Goal: Task Accomplishment & Management: Manage account settings

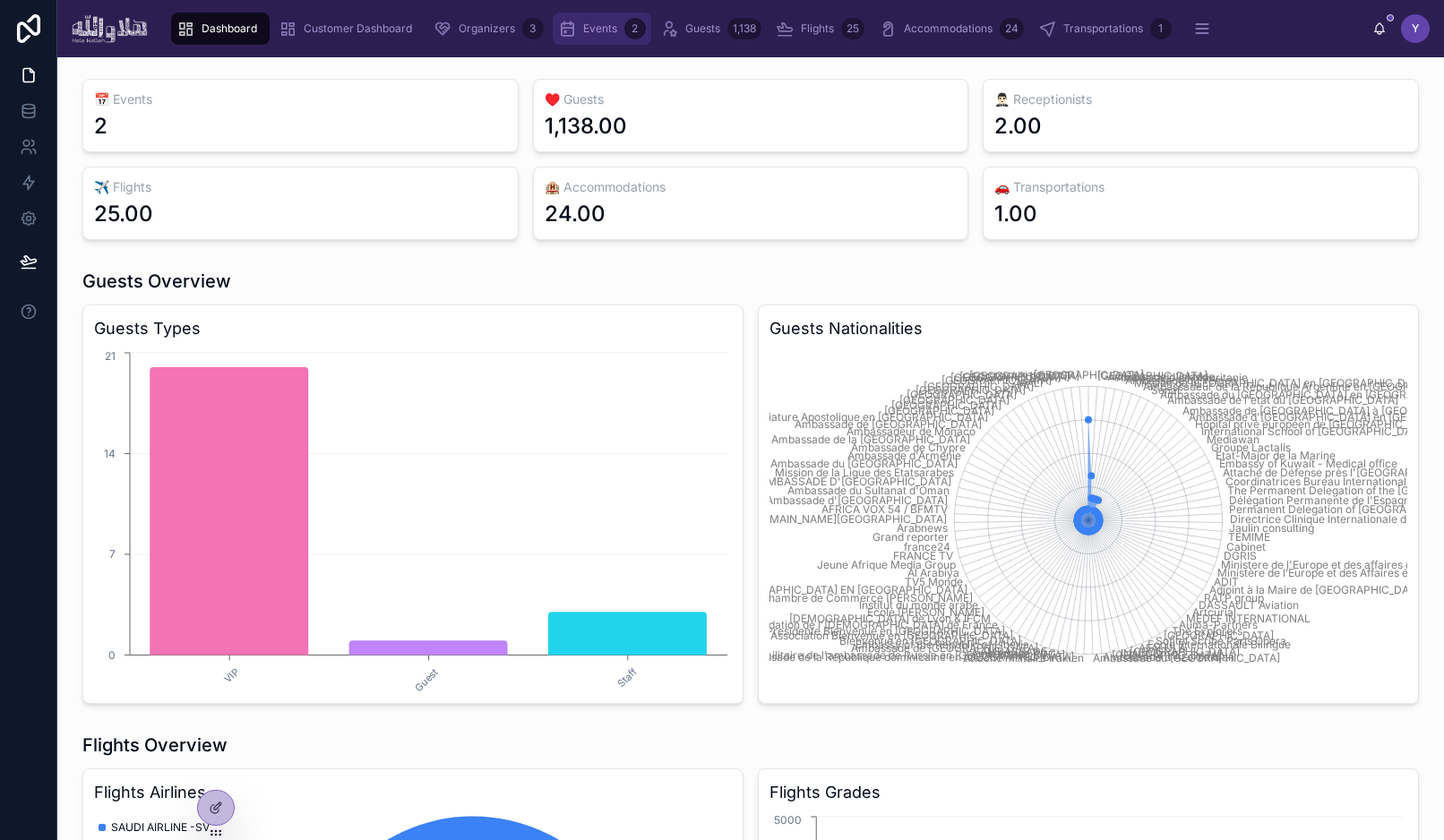
click at [563, 32] on icon "scrollable content" at bounding box center [567, 28] width 18 height 18
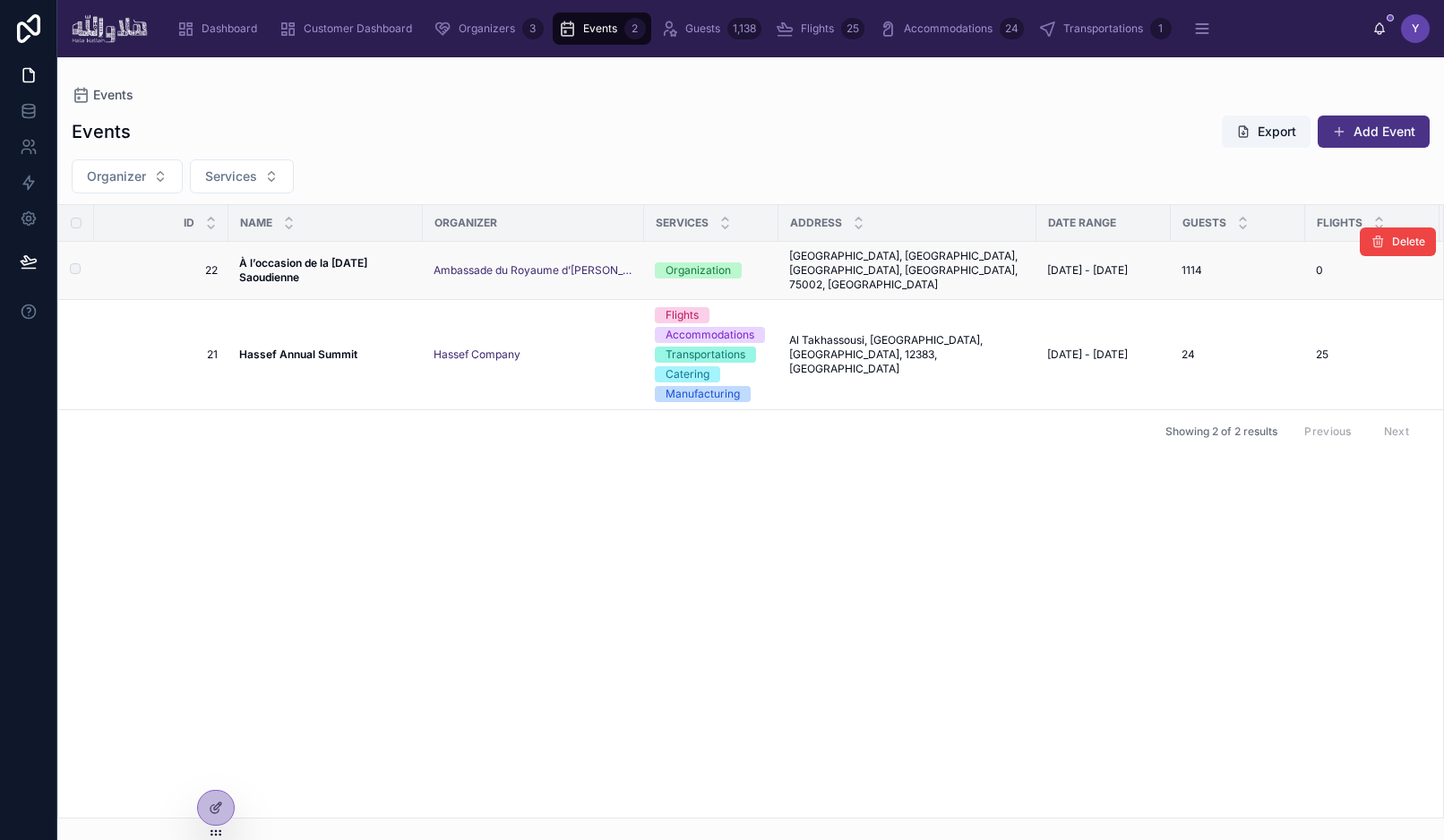
click at [322, 267] on span "À l’occasion de la Fête Nationale Saoudienne" at bounding box center [325, 271] width 173 height 29
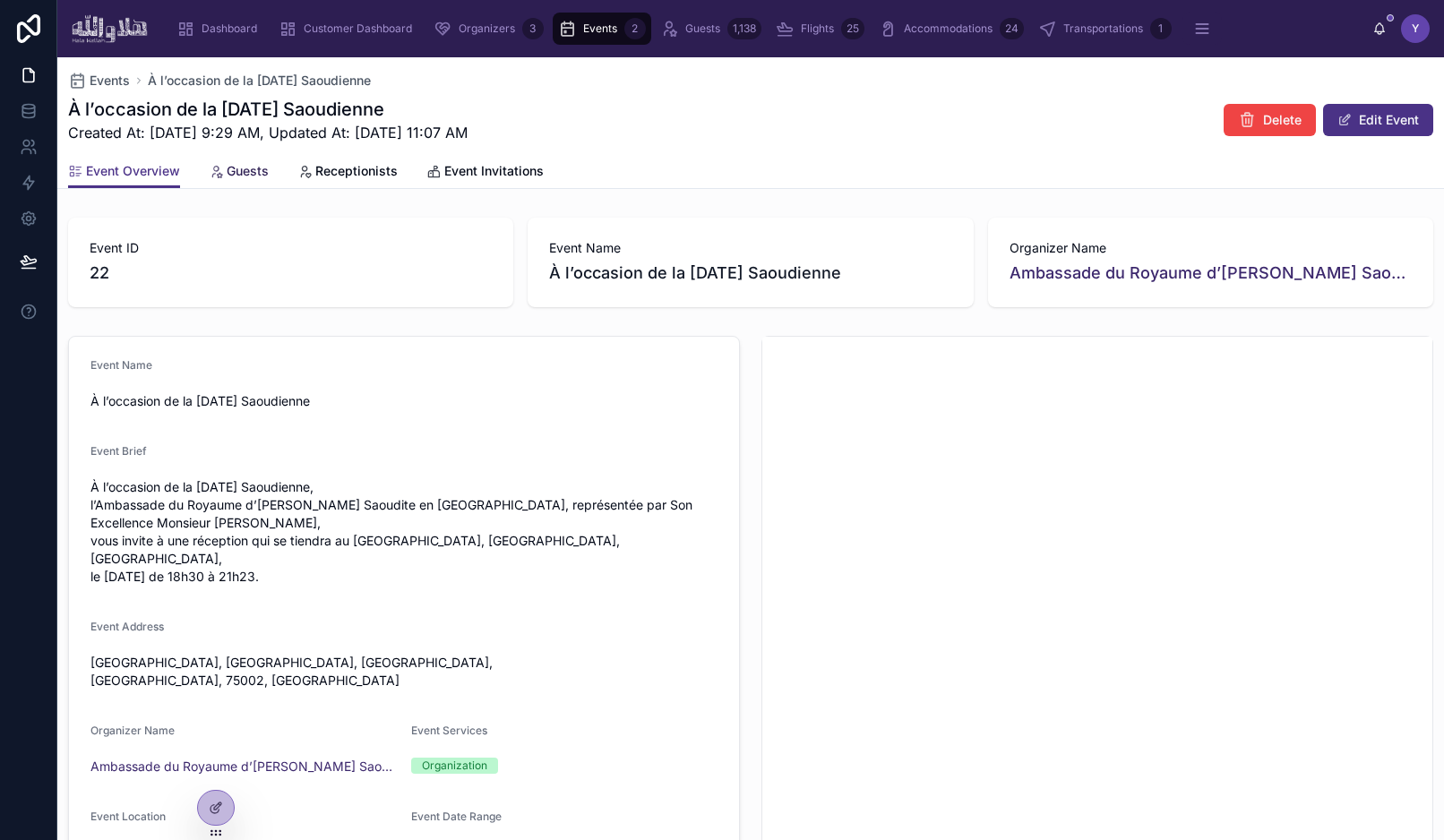
click at [230, 166] on span "Guests" at bounding box center [248, 171] width 42 height 18
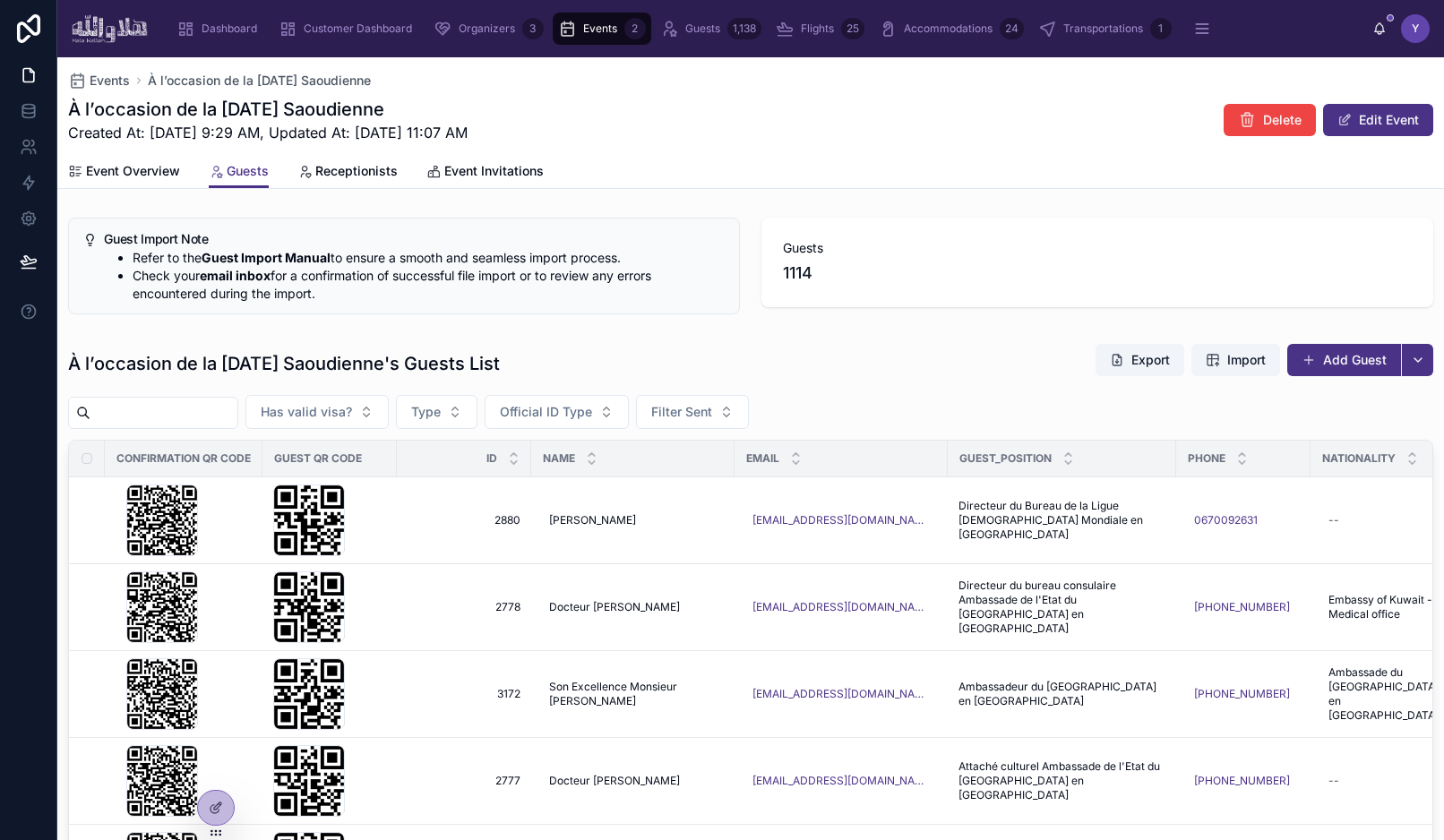
click at [936, 322] on div "Guest Import Note Refer to the Guest Import Manual to ensure a smooth and seaml…" at bounding box center [750, 644] width 1387 height 869
click at [1232, 354] on span "Import" at bounding box center [1247, 360] width 39 height 18
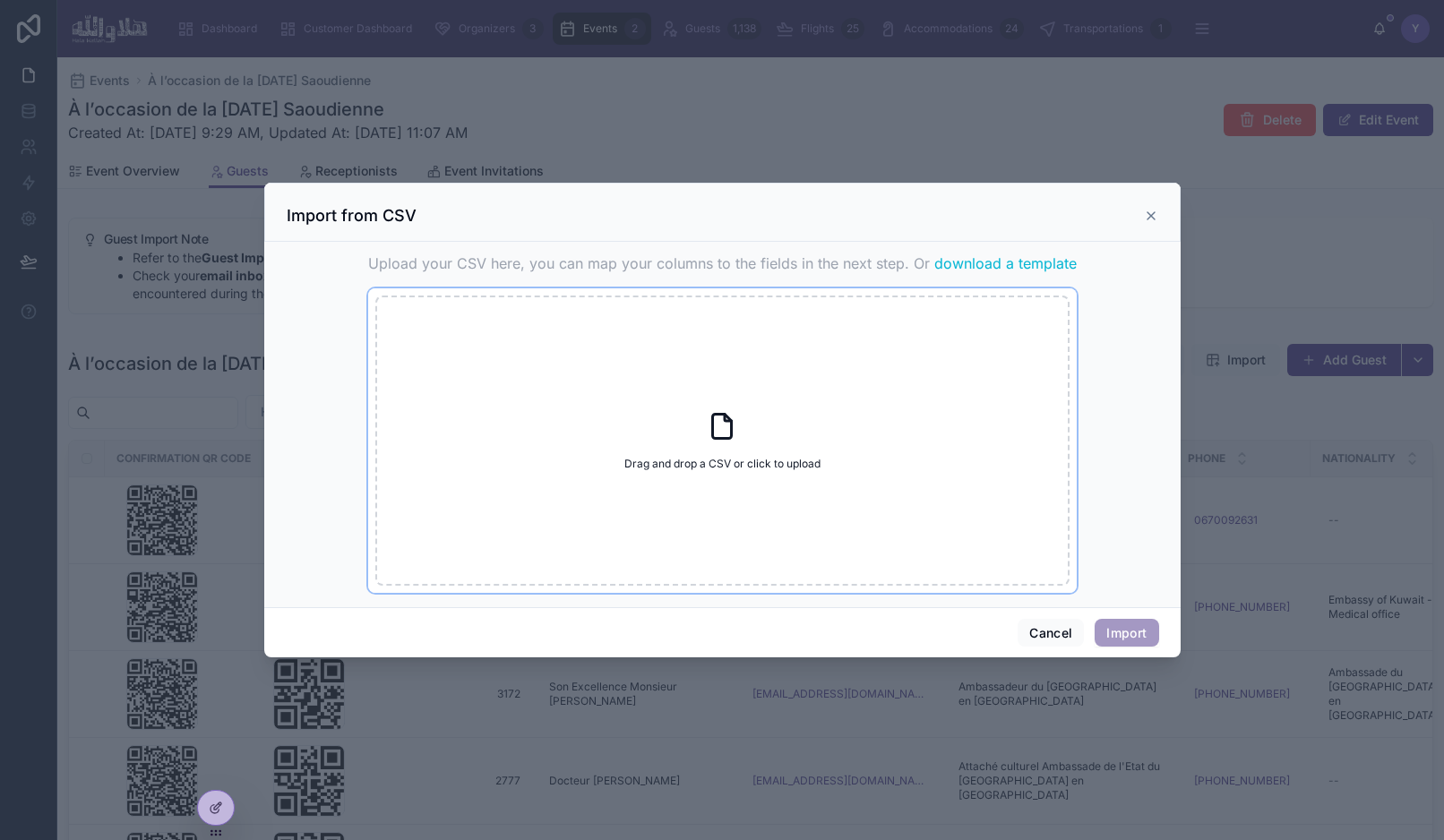
click at [699, 460] on span "Drag and drop a CSV or click to upload" at bounding box center [722, 464] width 196 height 14
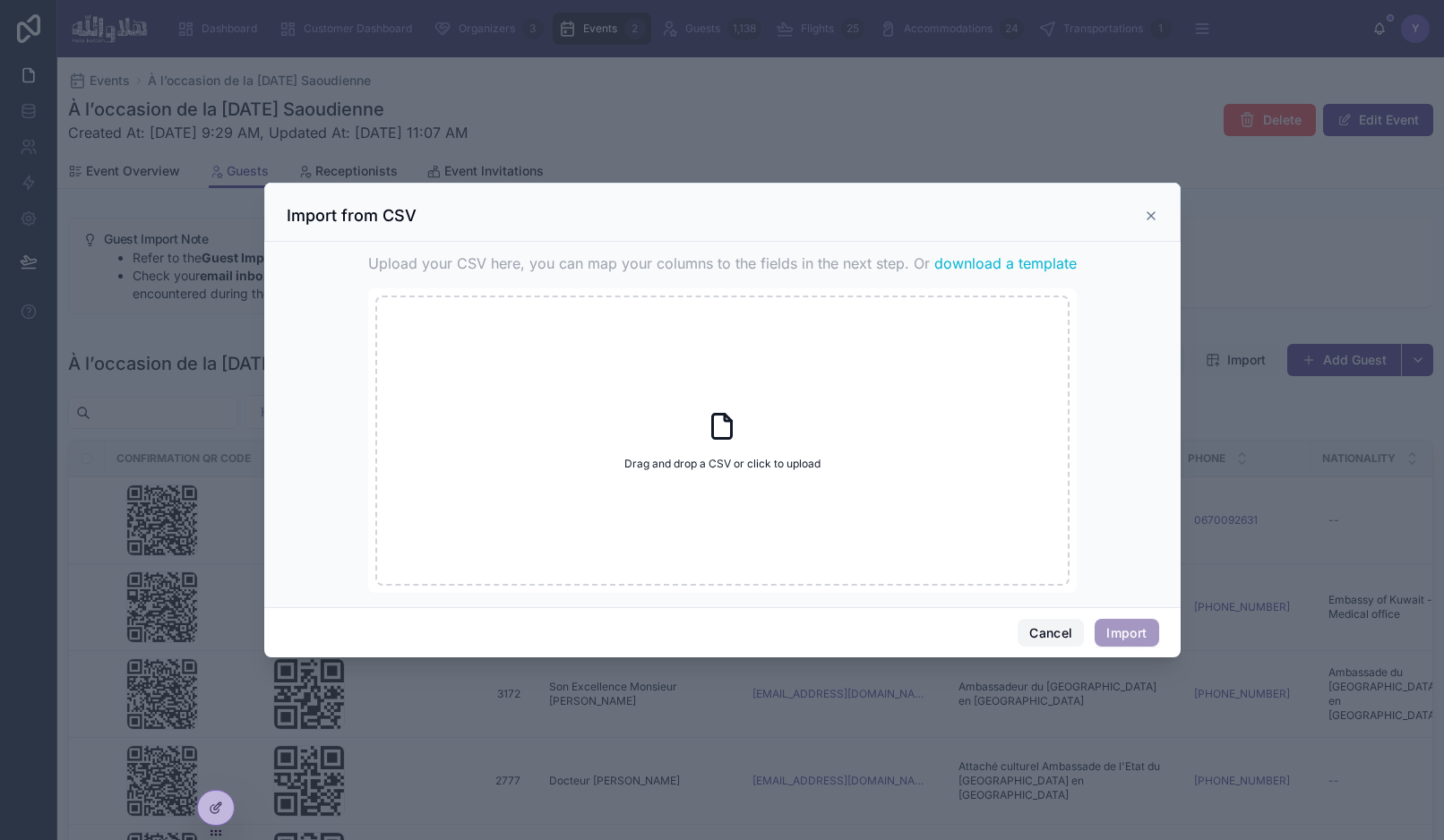
click at [1050, 635] on button "Cancel" at bounding box center [1050, 634] width 67 height 29
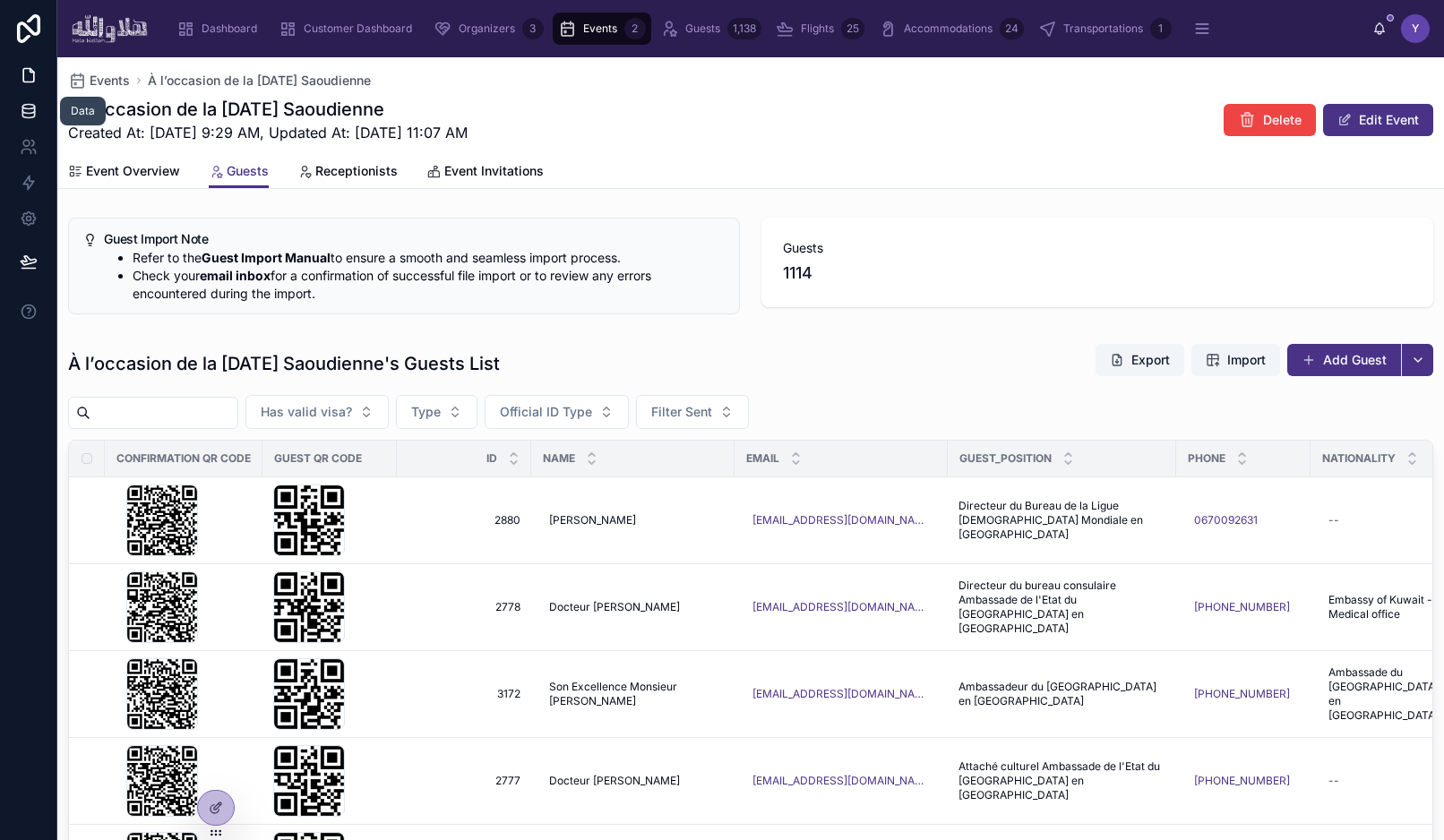
click at [41, 105] on link at bounding box center [28, 111] width 57 height 36
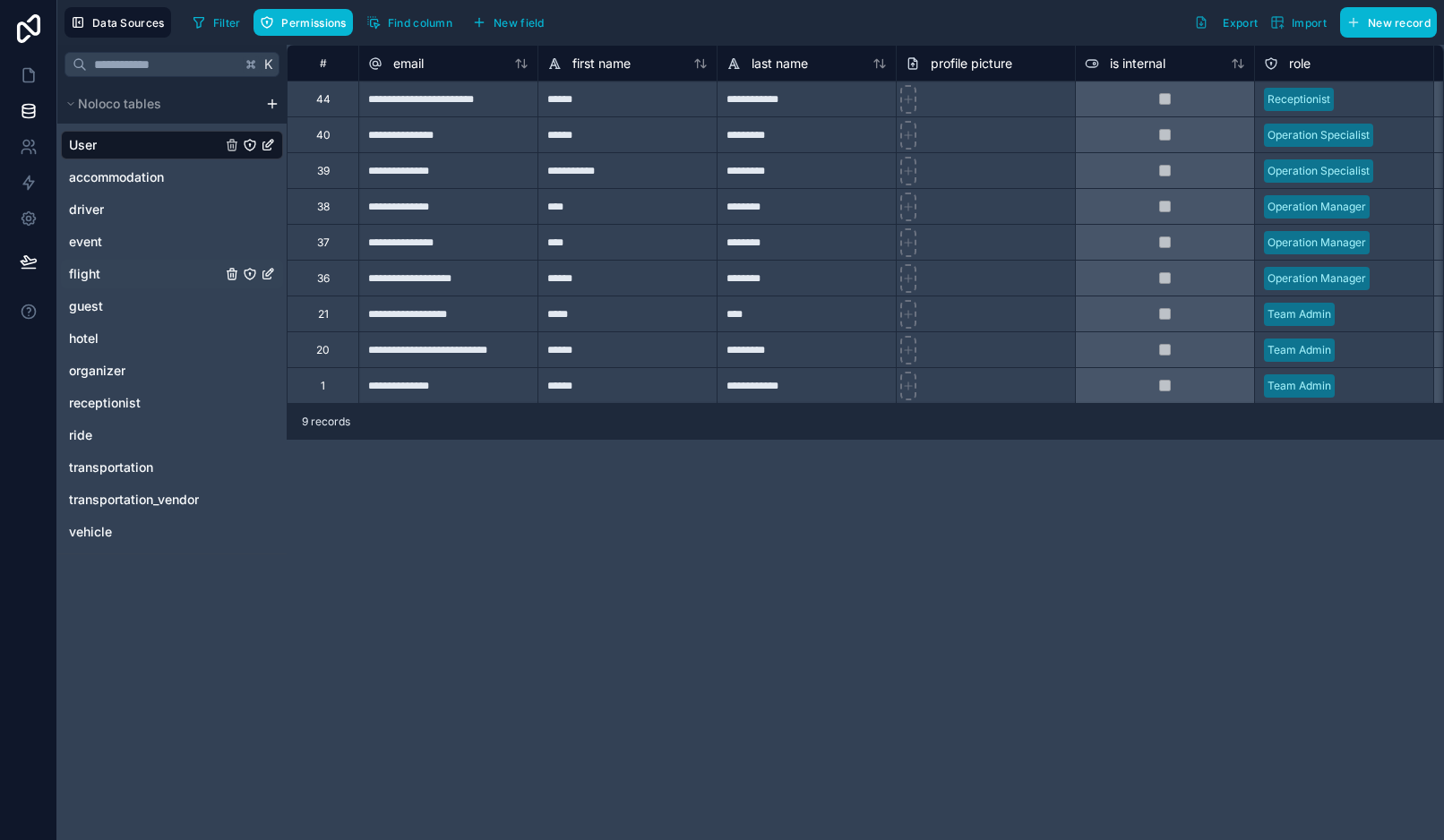
click at [150, 282] on link "flight" at bounding box center [146, 274] width 152 height 18
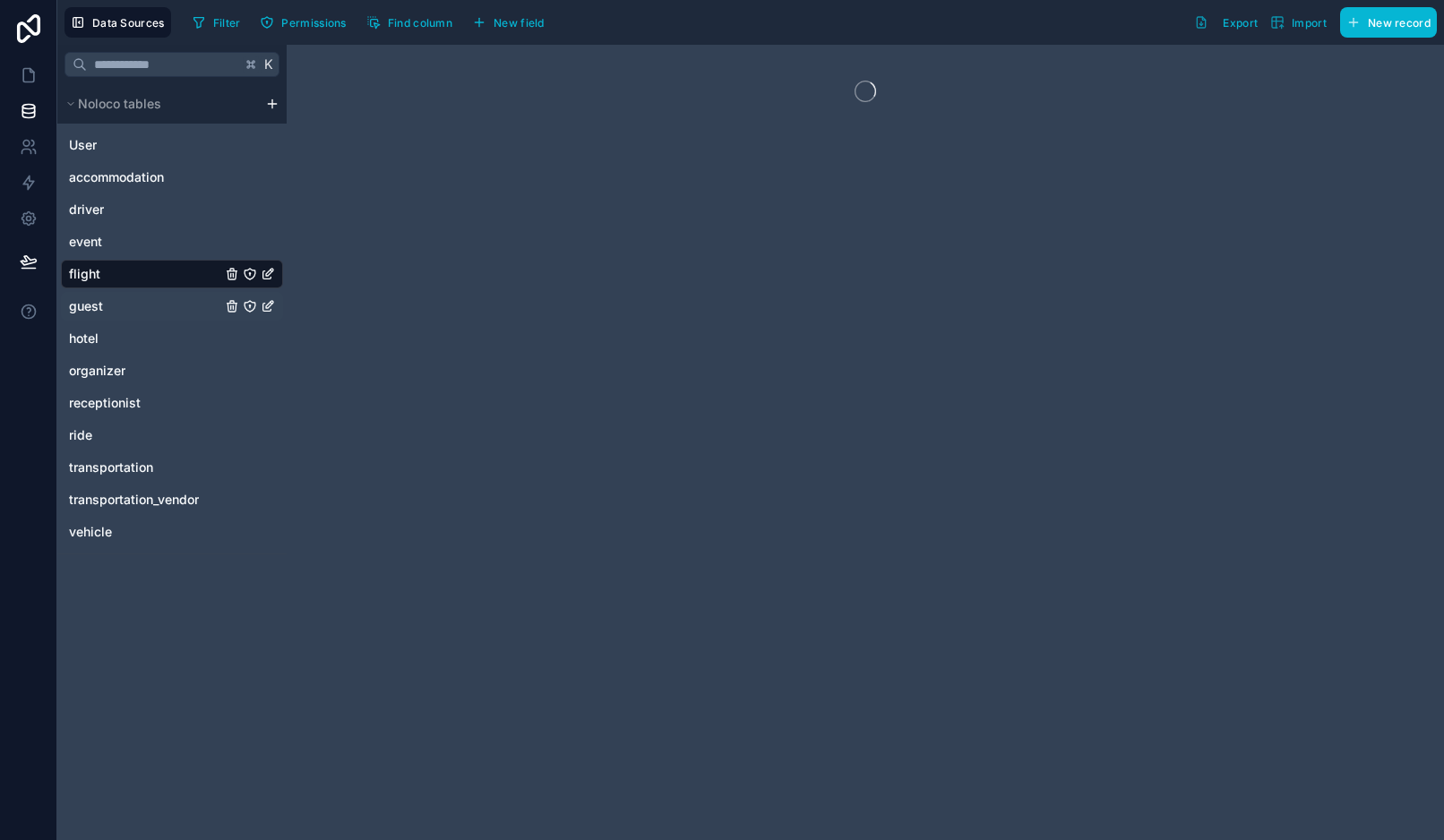
click at [147, 296] on div "guest" at bounding box center [172, 307] width 222 height 29
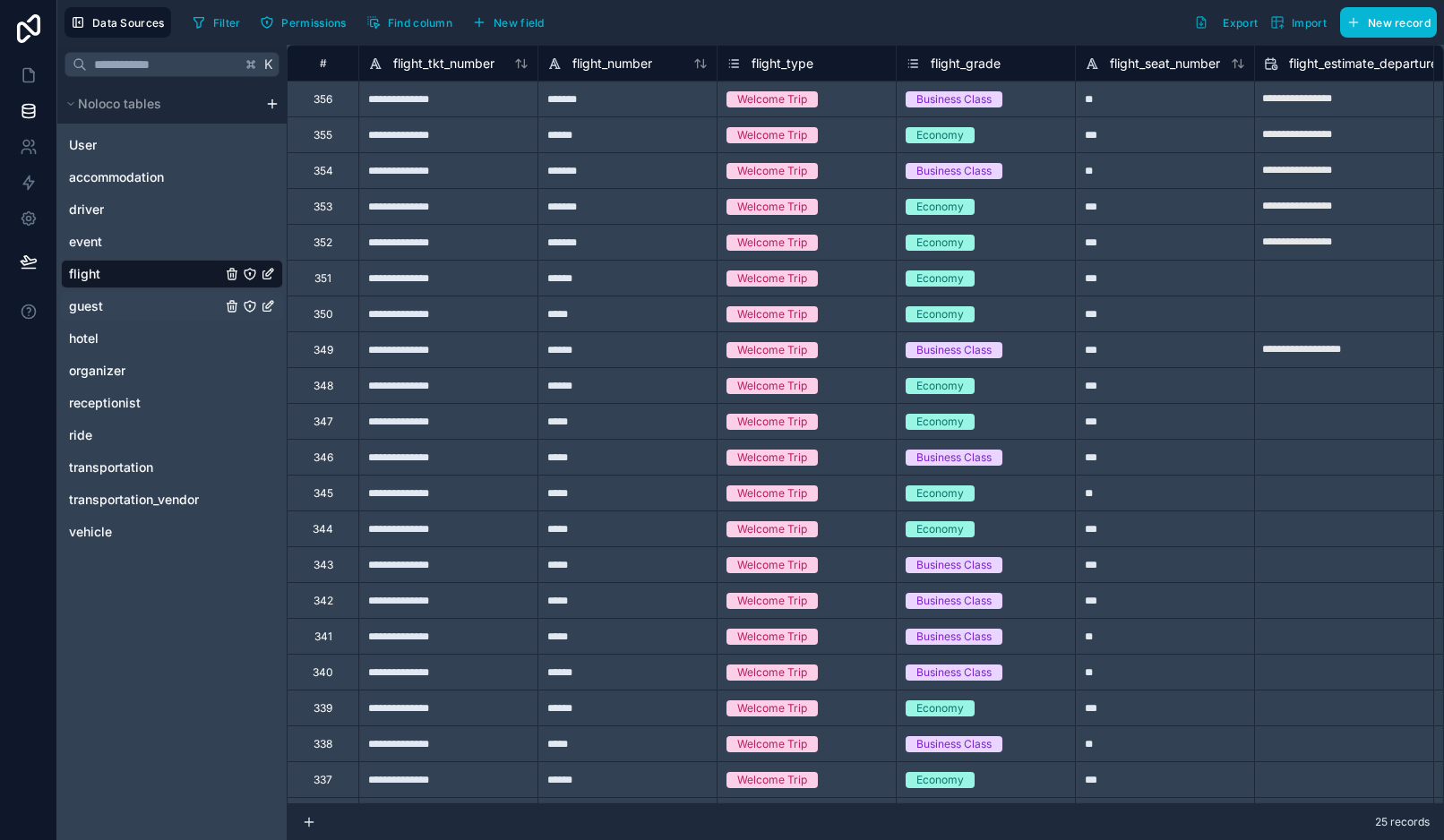
click at [144, 312] on link "guest" at bounding box center [146, 306] width 152 height 18
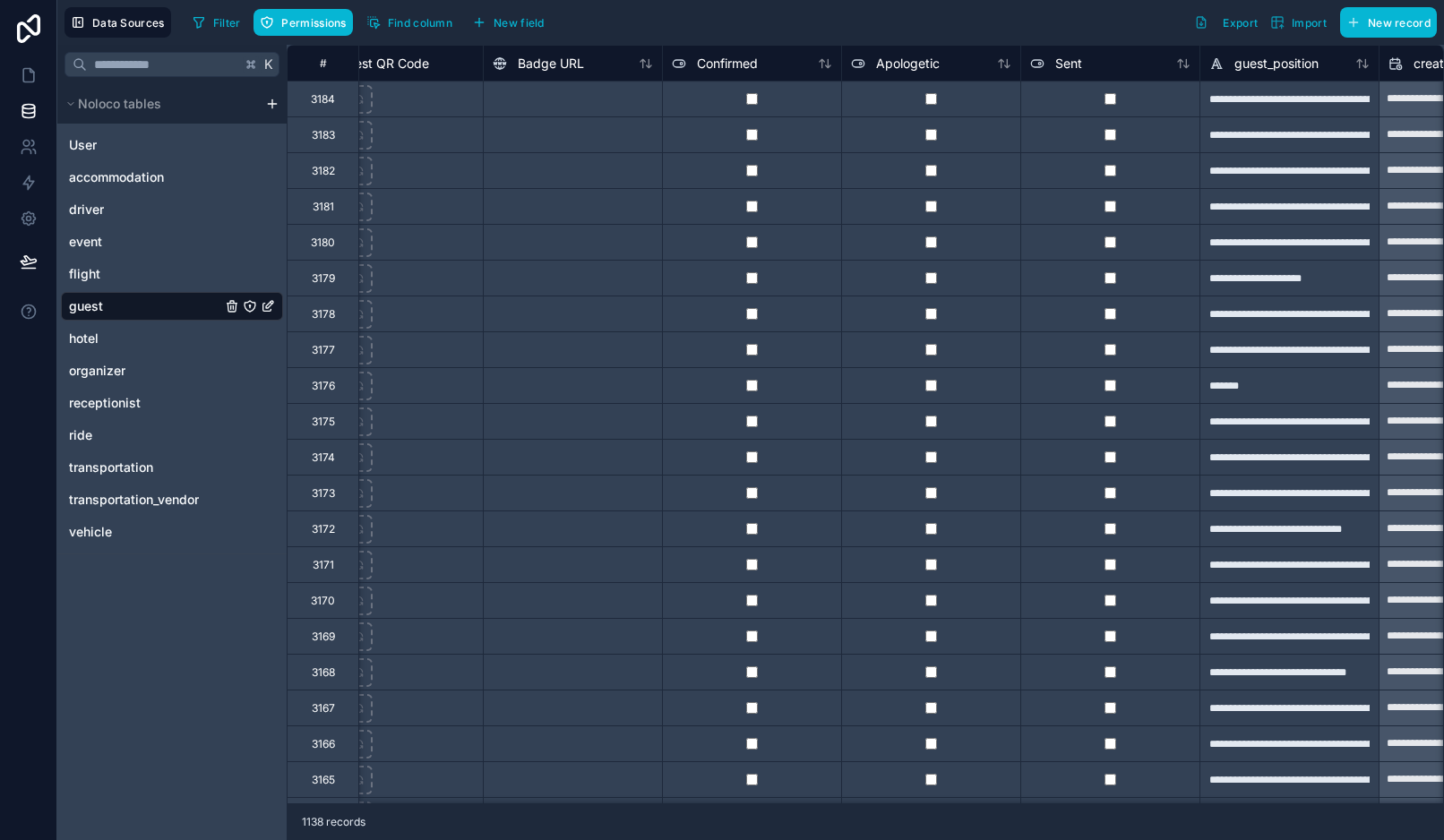
scroll to position [0, 2744]
click at [18, 72] on link at bounding box center [28, 74] width 57 height 36
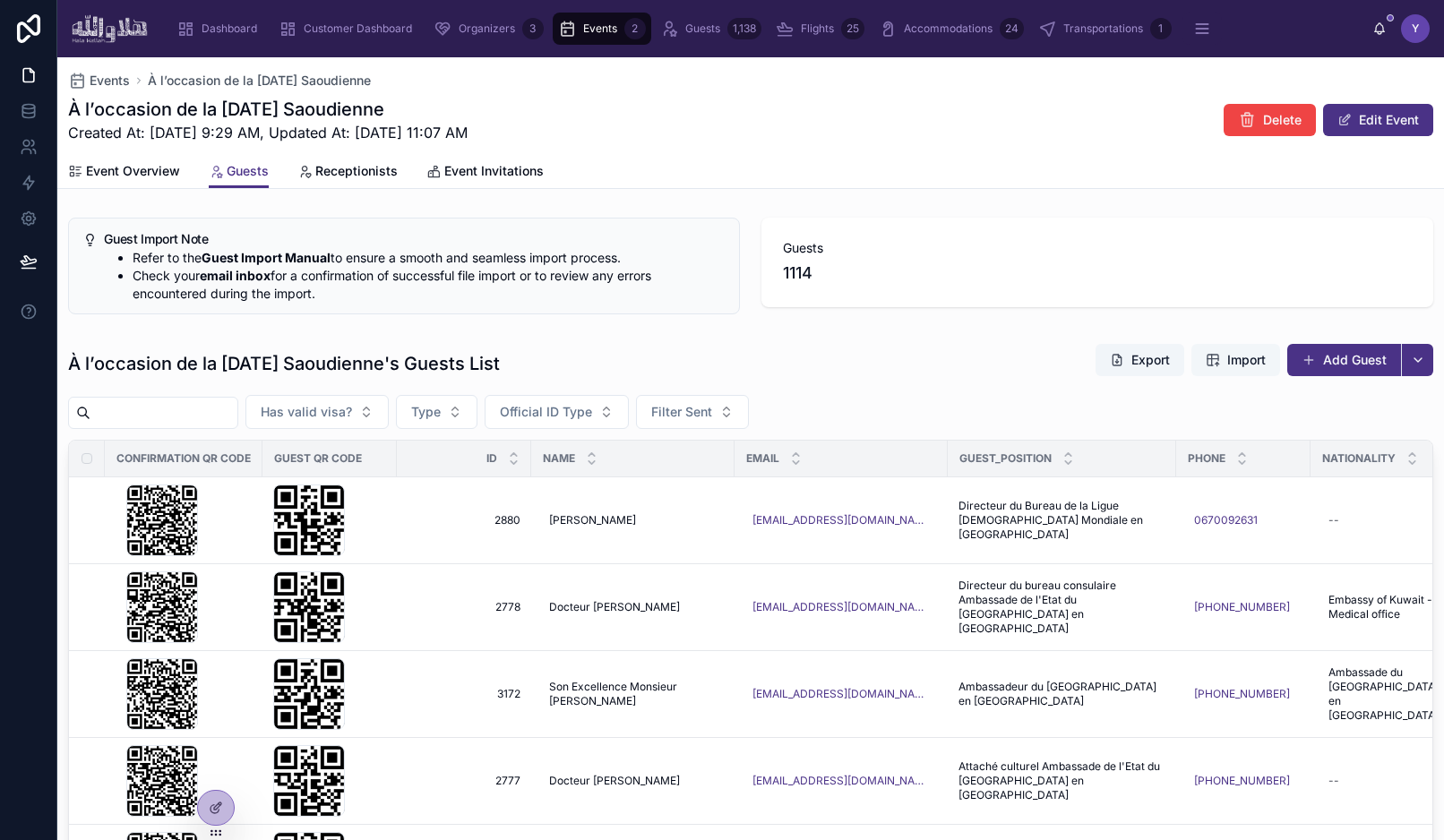
click at [1232, 366] on span "Import" at bounding box center [1247, 360] width 39 height 18
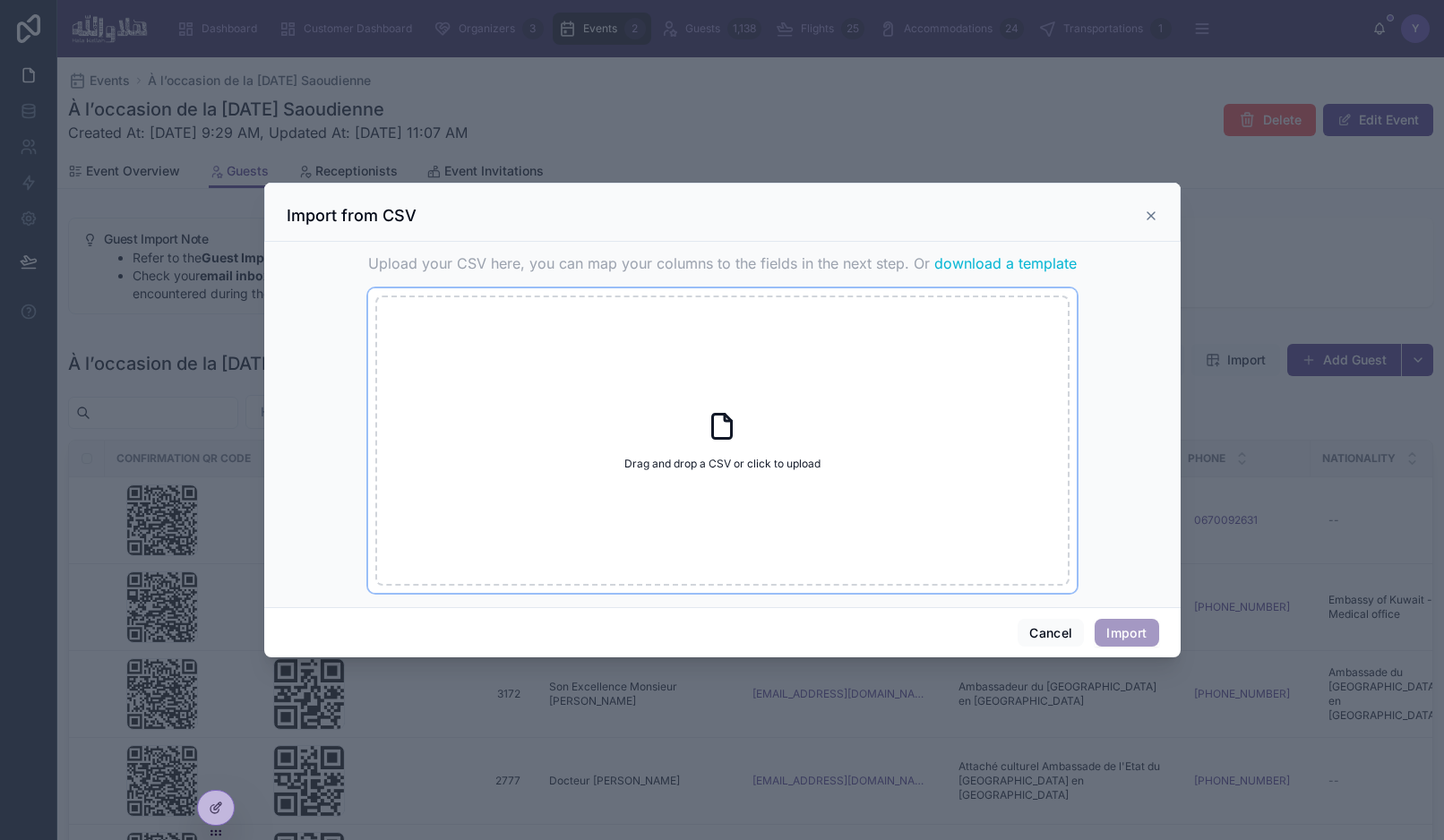
click at [679, 431] on div "Drag and drop a CSV or click to upload Drag and drop a CSV or click to upload" at bounding box center [722, 441] width 695 height 290
type input "**********"
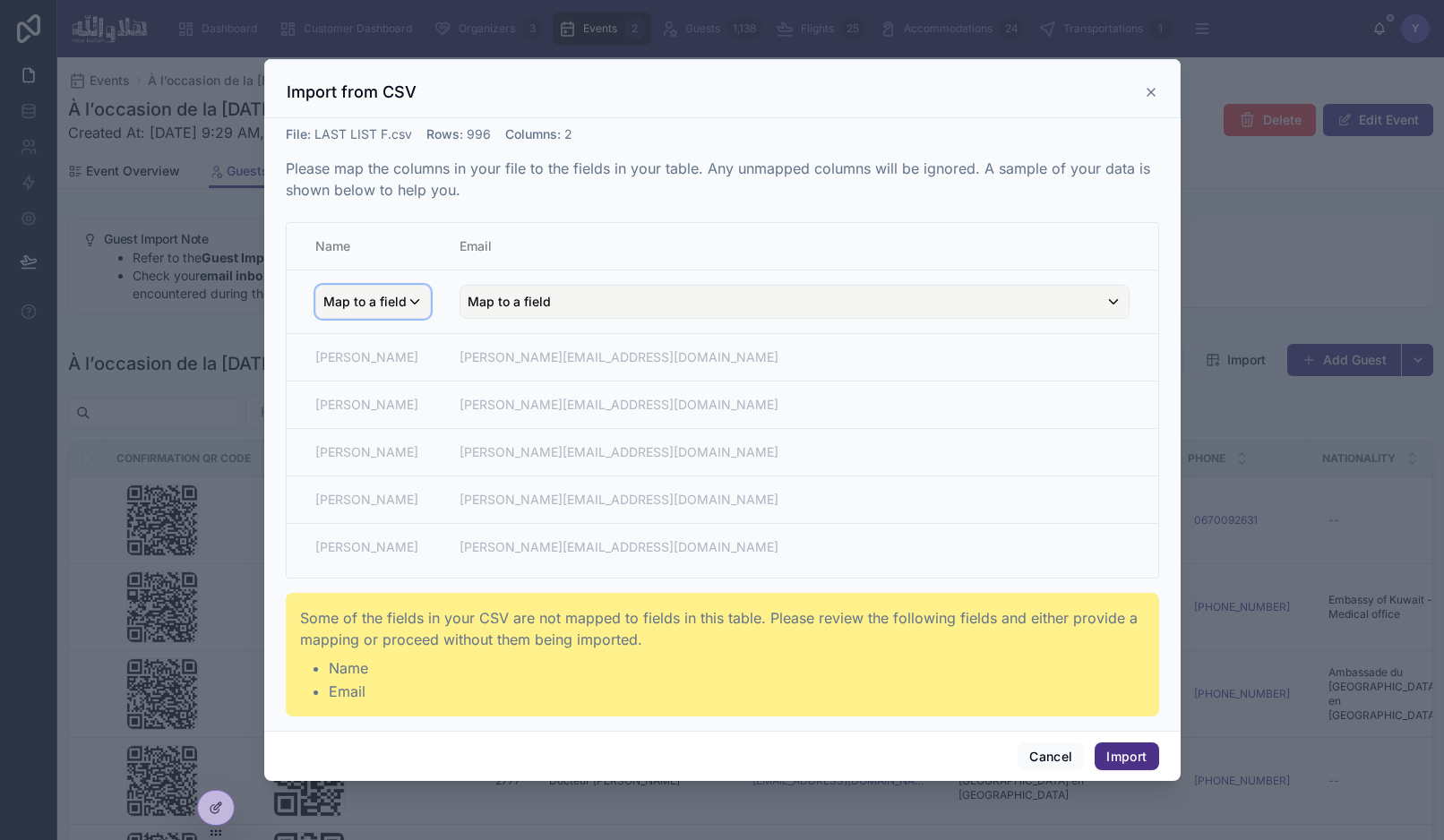
click at [405, 301] on div "Map to a field" at bounding box center [373, 301] width 114 height 32
click at [413, 401] on span "guest_name" at bounding box center [387, 399] width 70 height 21
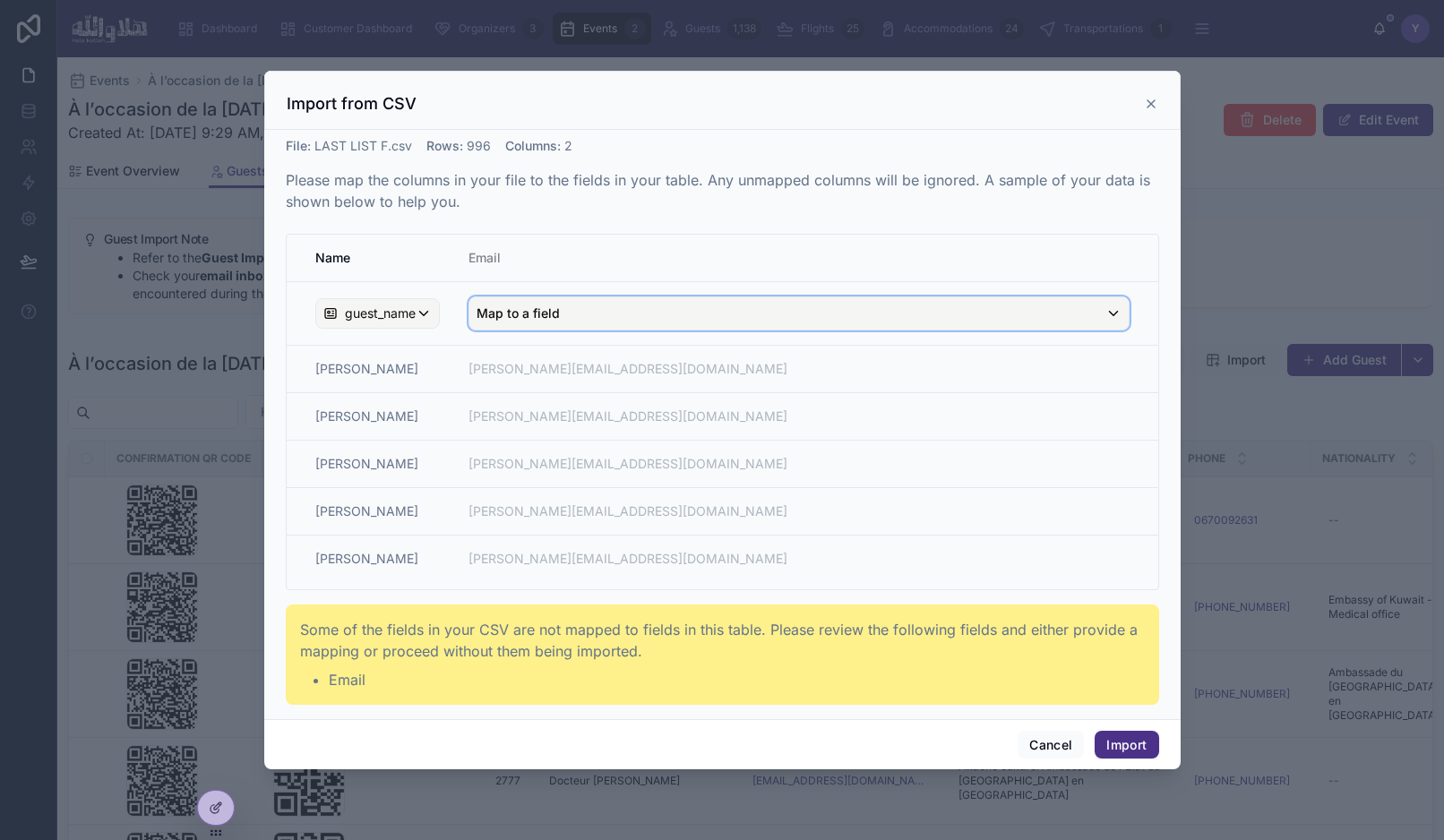
click at [561, 316] on div "Map to a field" at bounding box center [800, 312] width 660 height 32
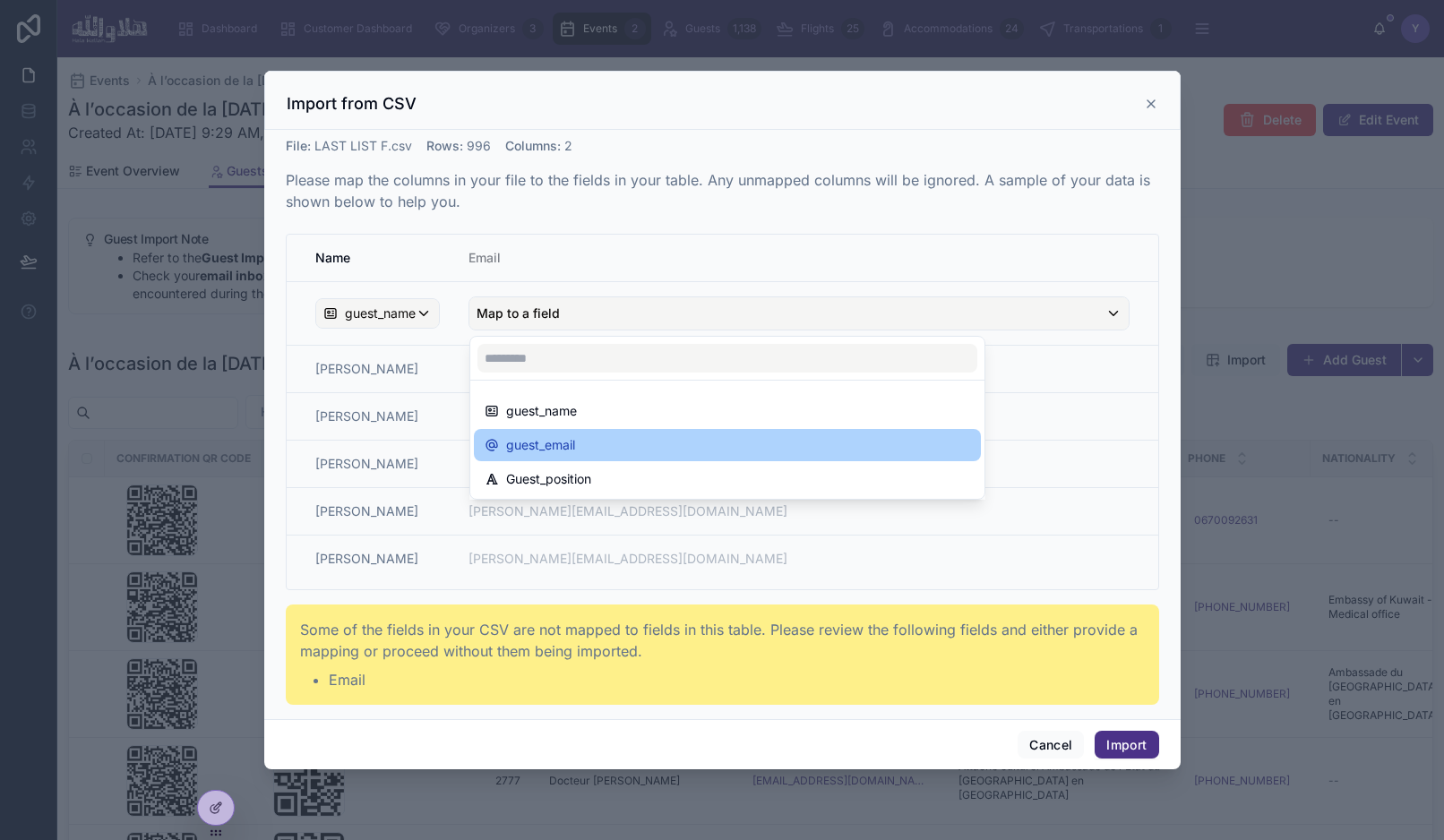
click at [590, 437] on div "guest_email" at bounding box center [727, 445] width 485 height 21
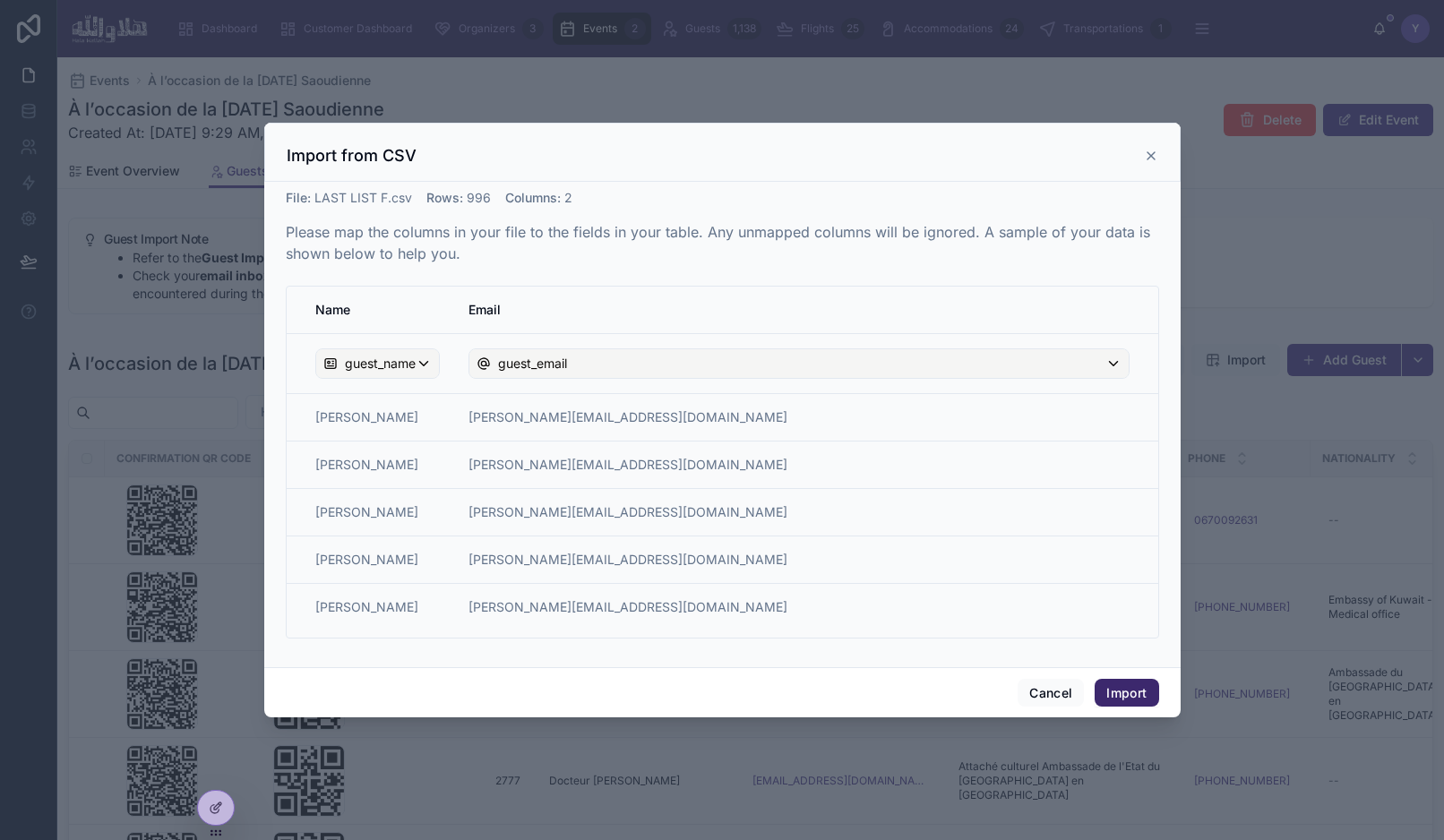
click at [1141, 691] on button "Import" at bounding box center [1127, 693] width 64 height 29
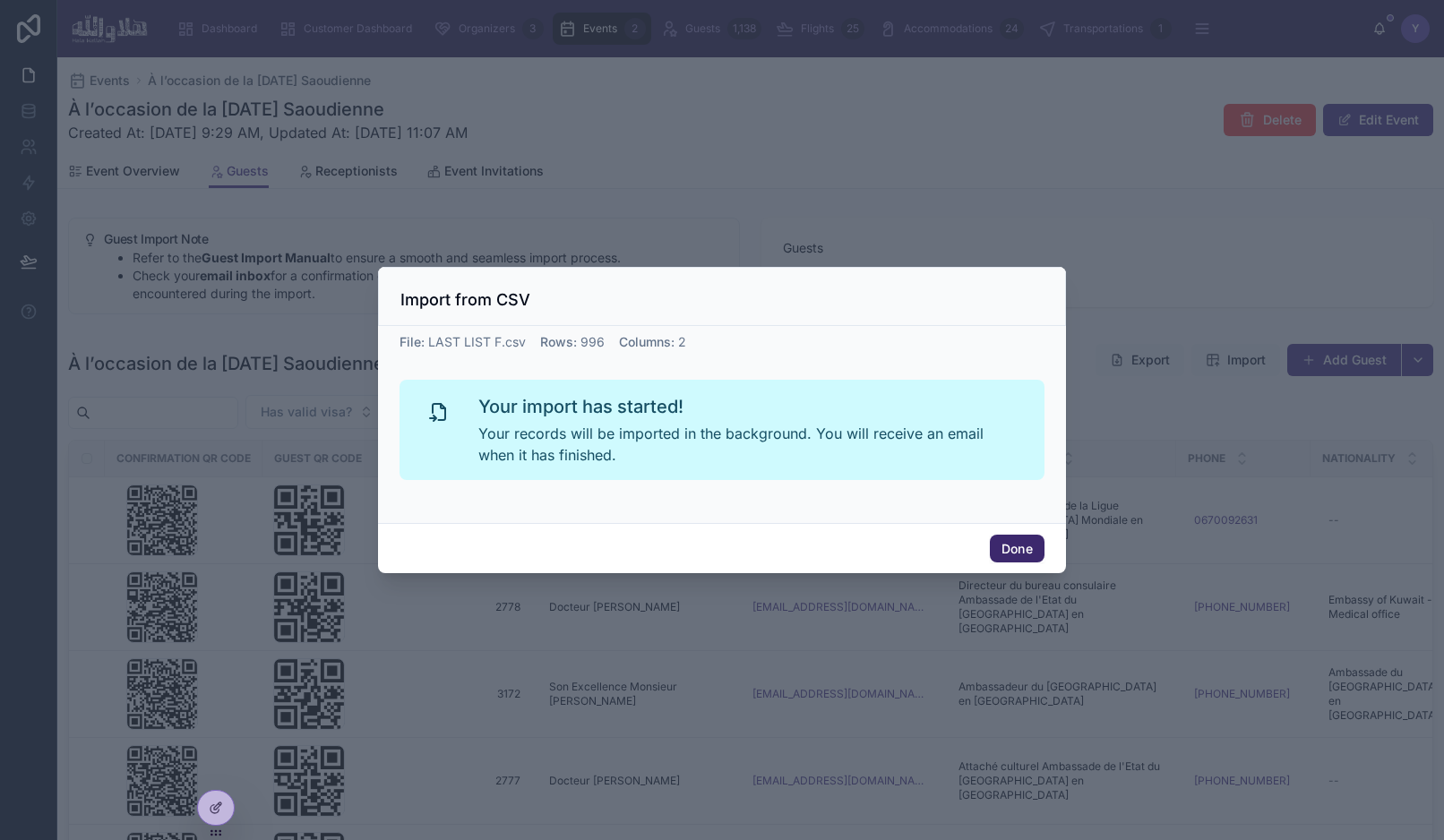
click at [1014, 546] on button "Done" at bounding box center [1017, 550] width 55 height 29
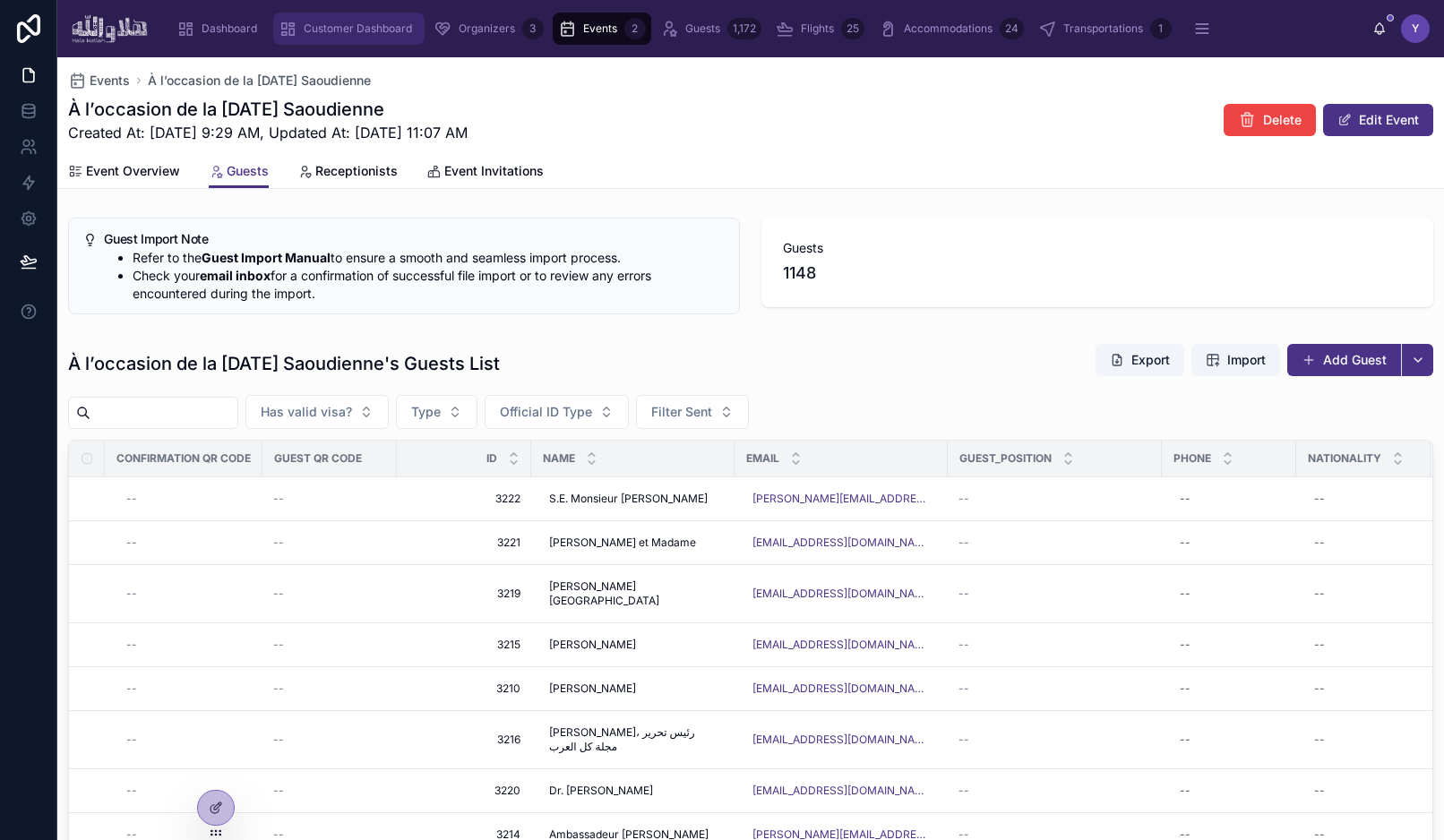
click at [359, 22] on span "Customer Dashboard" at bounding box center [358, 28] width 108 height 14
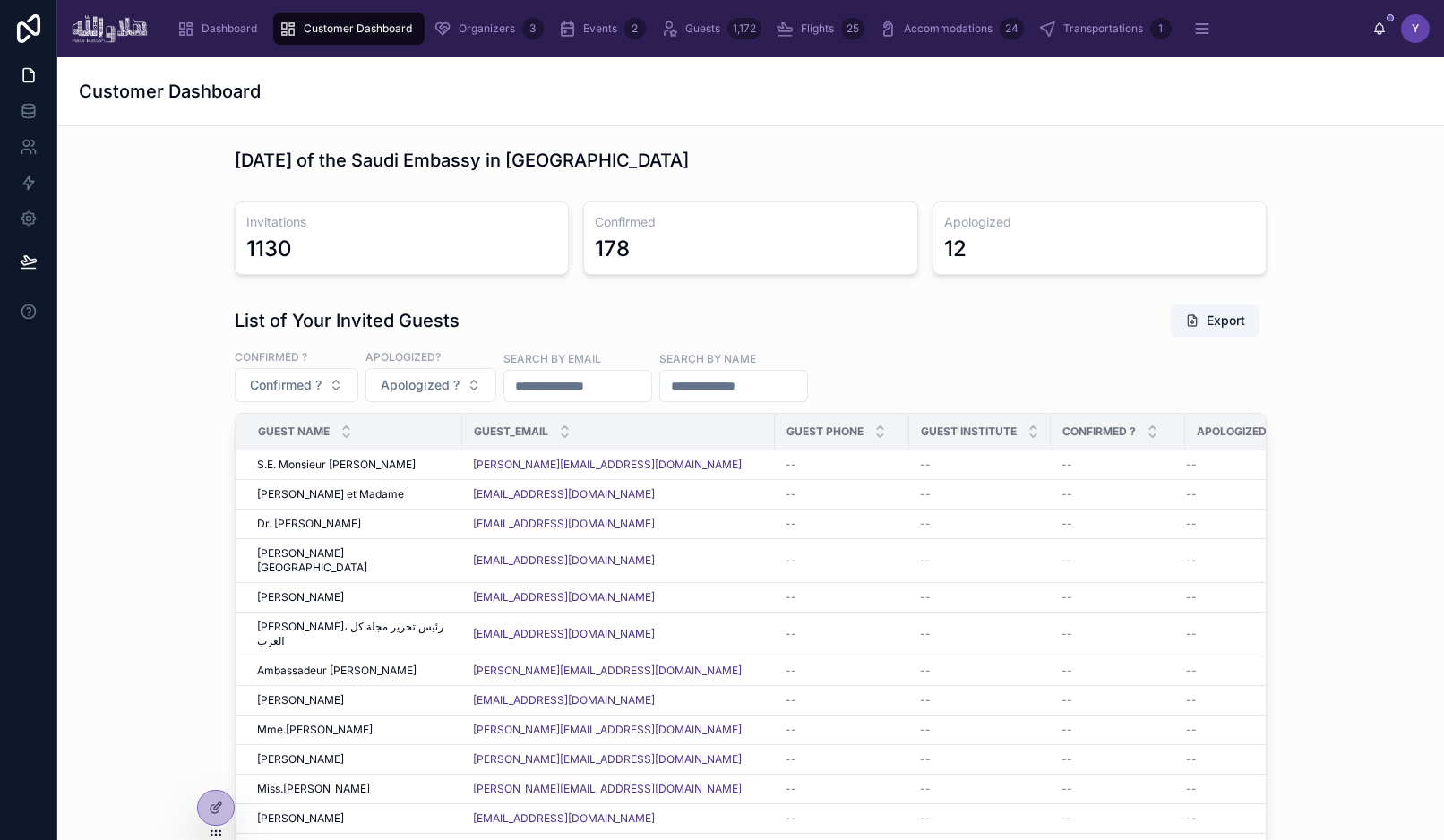
click at [126, 276] on div "Invitations 1130 Confirmed 178 Apologized 12" at bounding box center [750, 238] width 1358 height 88
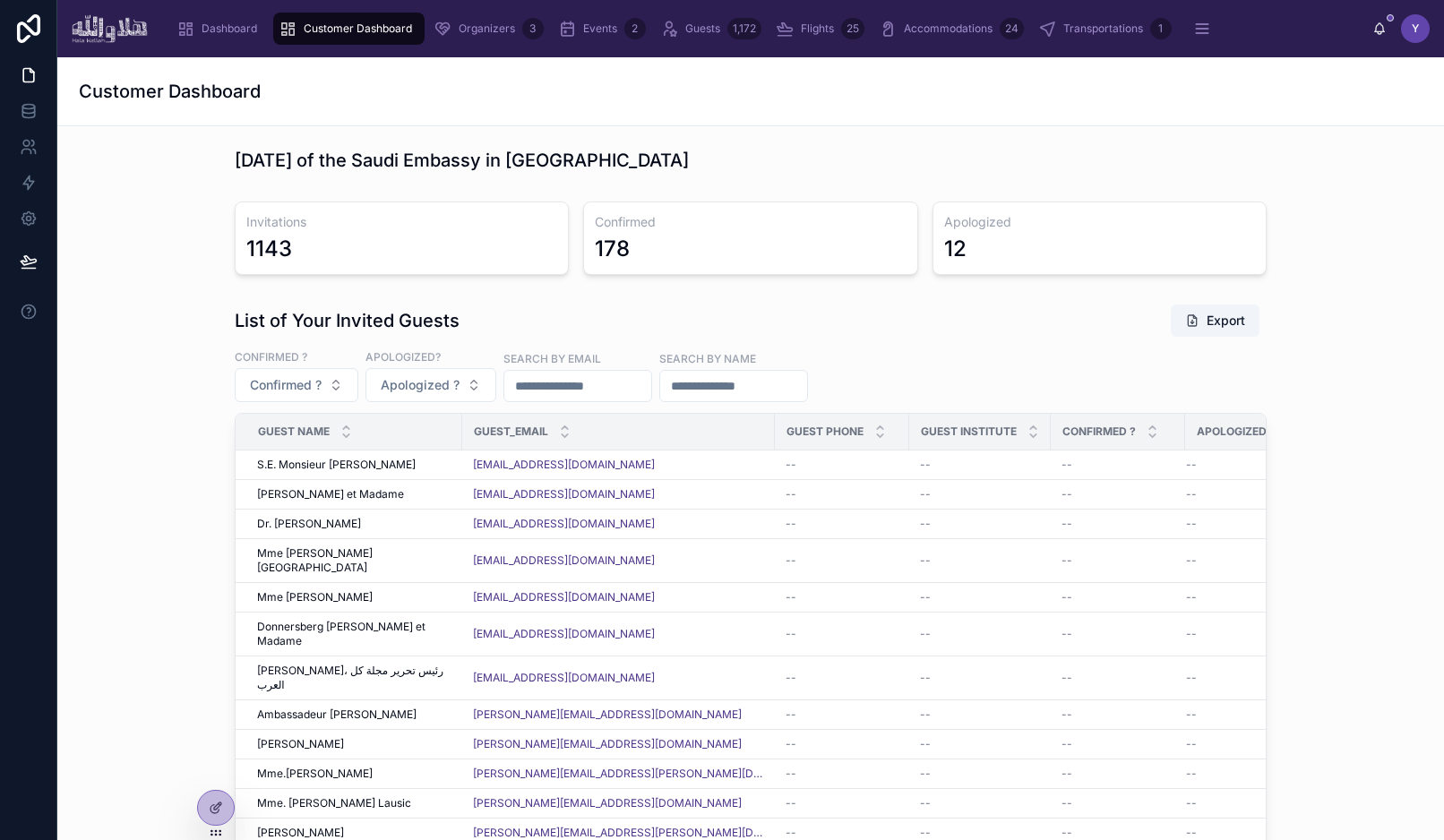
click at [113, 257] on div "Invitations 1143 Confirmed 178 Apologized 12" at bounding box center [750, 238] width 1358 height 88
click at [11, 116] on link at bounding box center [28, 111] width 57 height 36
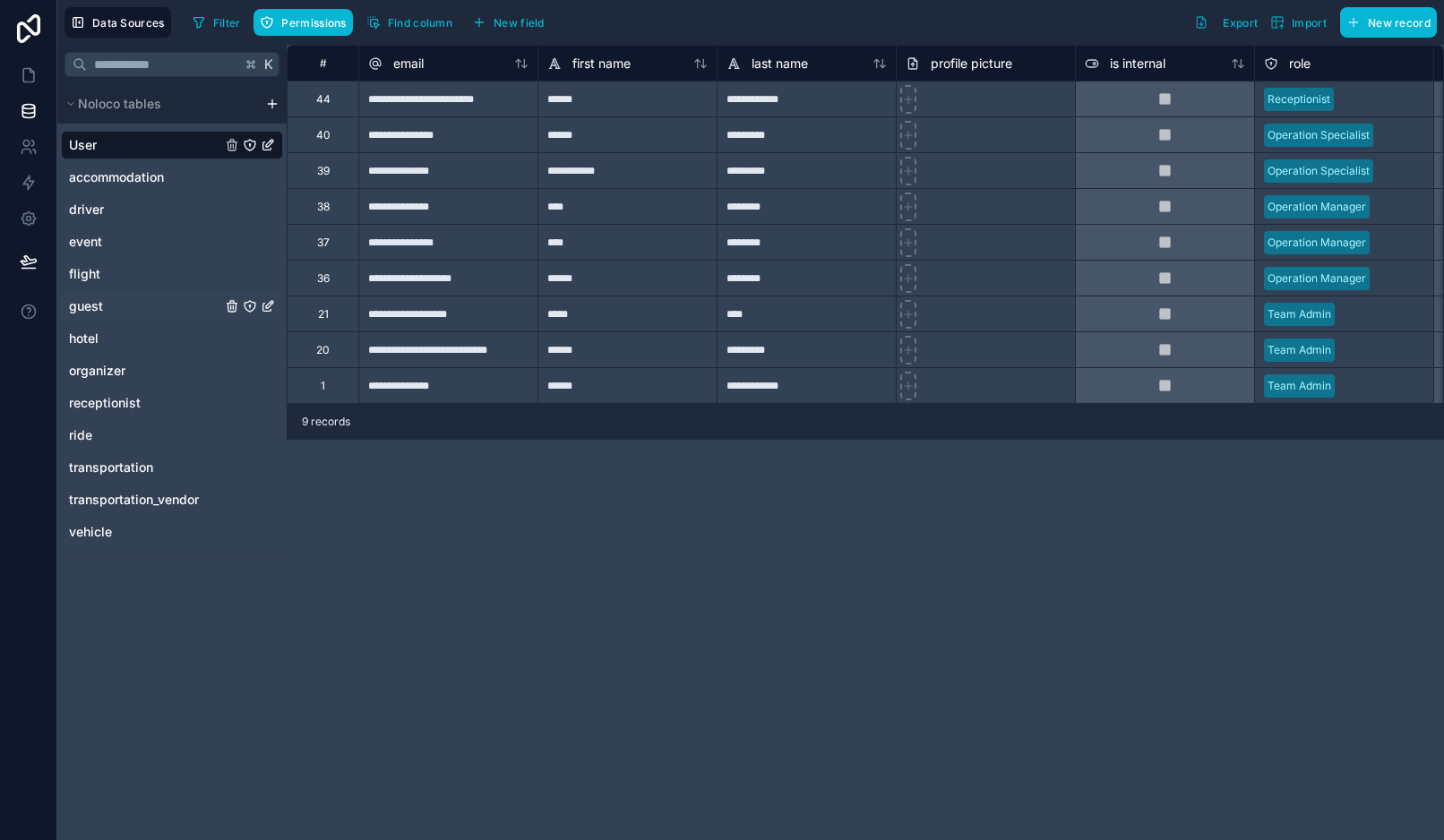
click at [104, 311] on link "guest" at bounding box center [146, 306] width 152 height 18
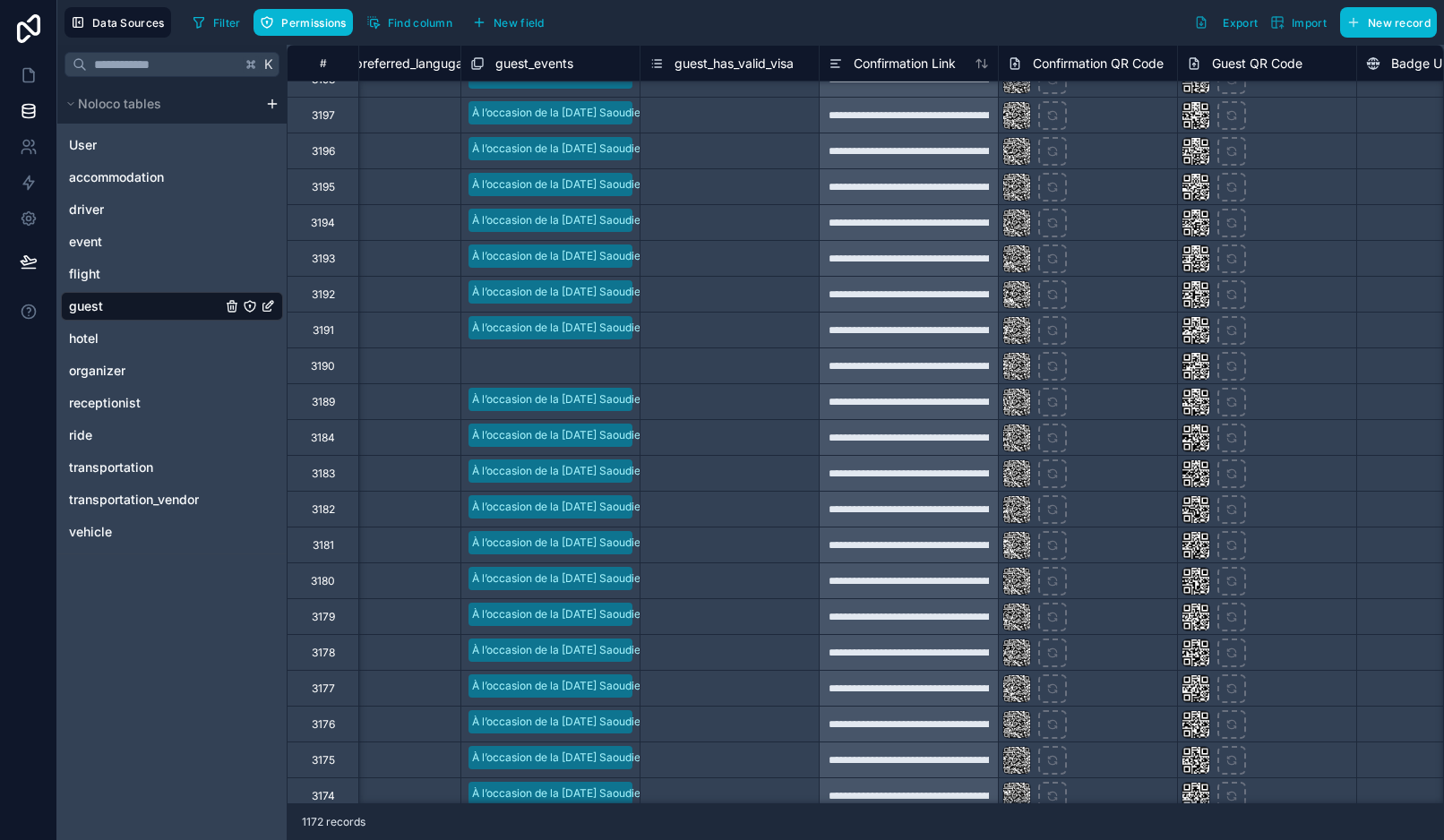
scroll to position [0, 1869]
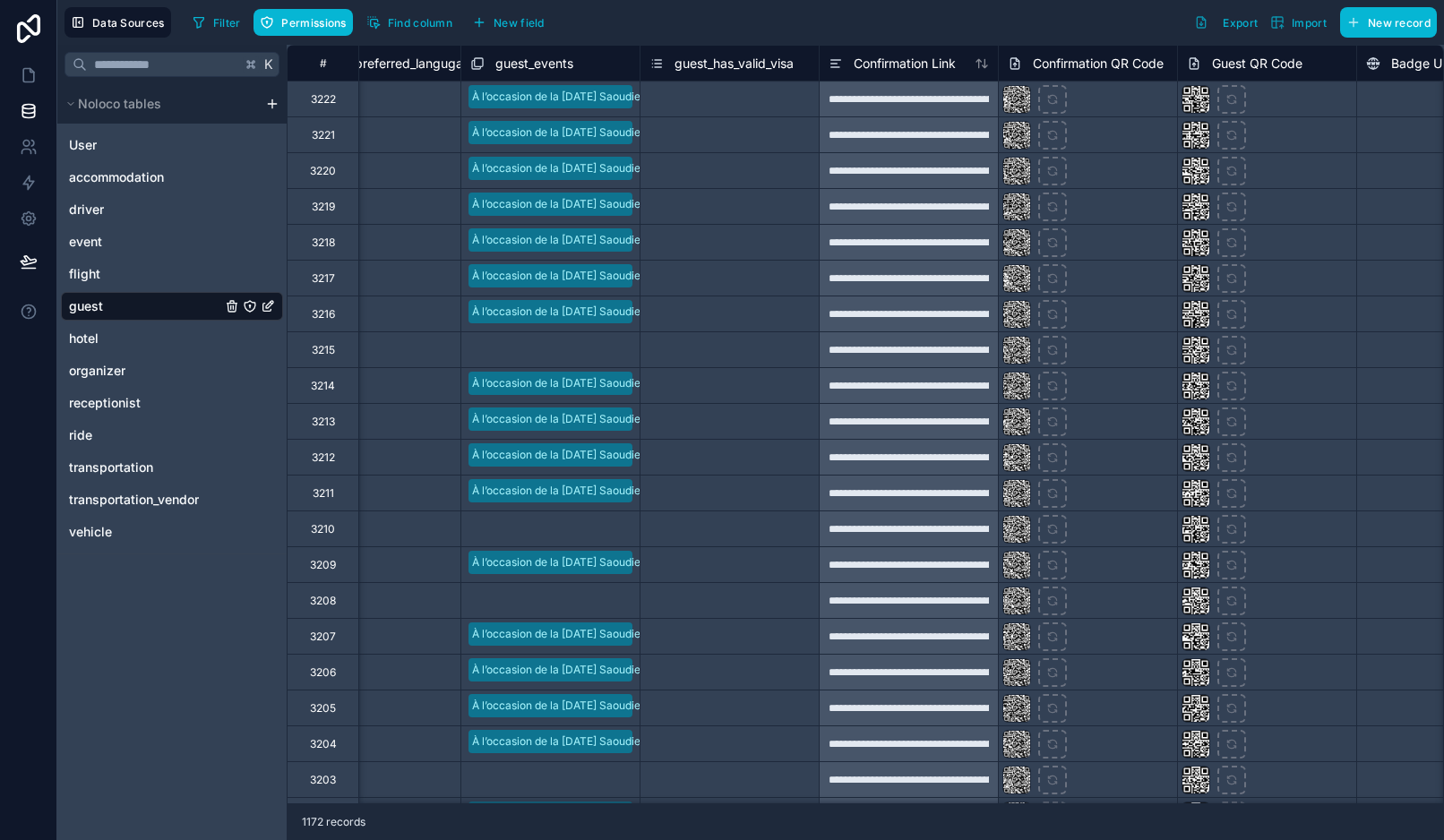
click at [590, 347] on input "text" at bounding box center [588, 351] width 3 height 14
click at [586, 351] on div "Select a guest_events" at bounding box center [550, 350] width 178 height 31
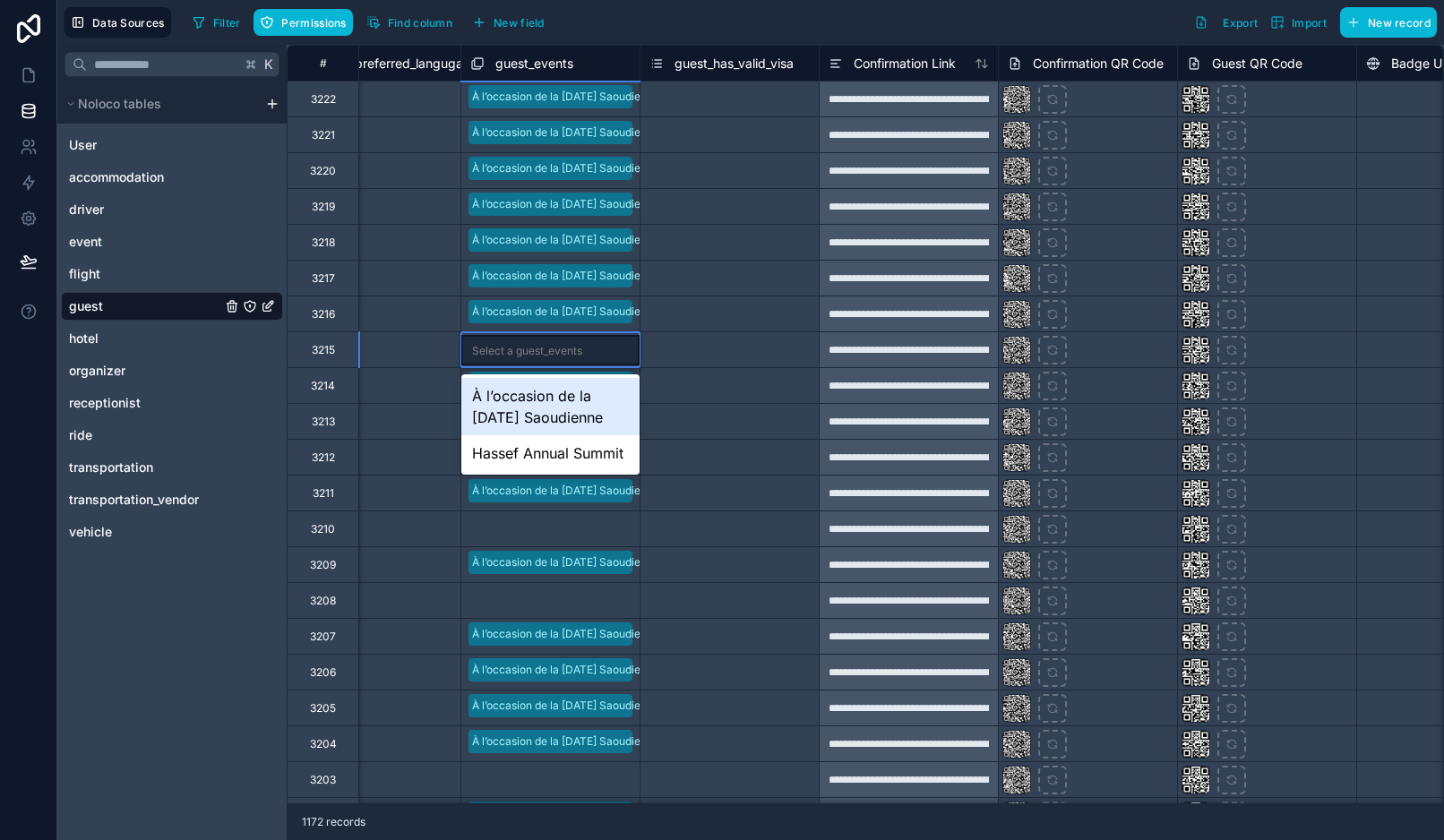
click at [582, 351] on div "Select a guest_events" at bounding box center [528, 351] width 110 height 14
click at [576, 392] on div "À l’occasion de la Fête Nationale Saoudienne" at bounding box center [550, 406] width 178 height 57
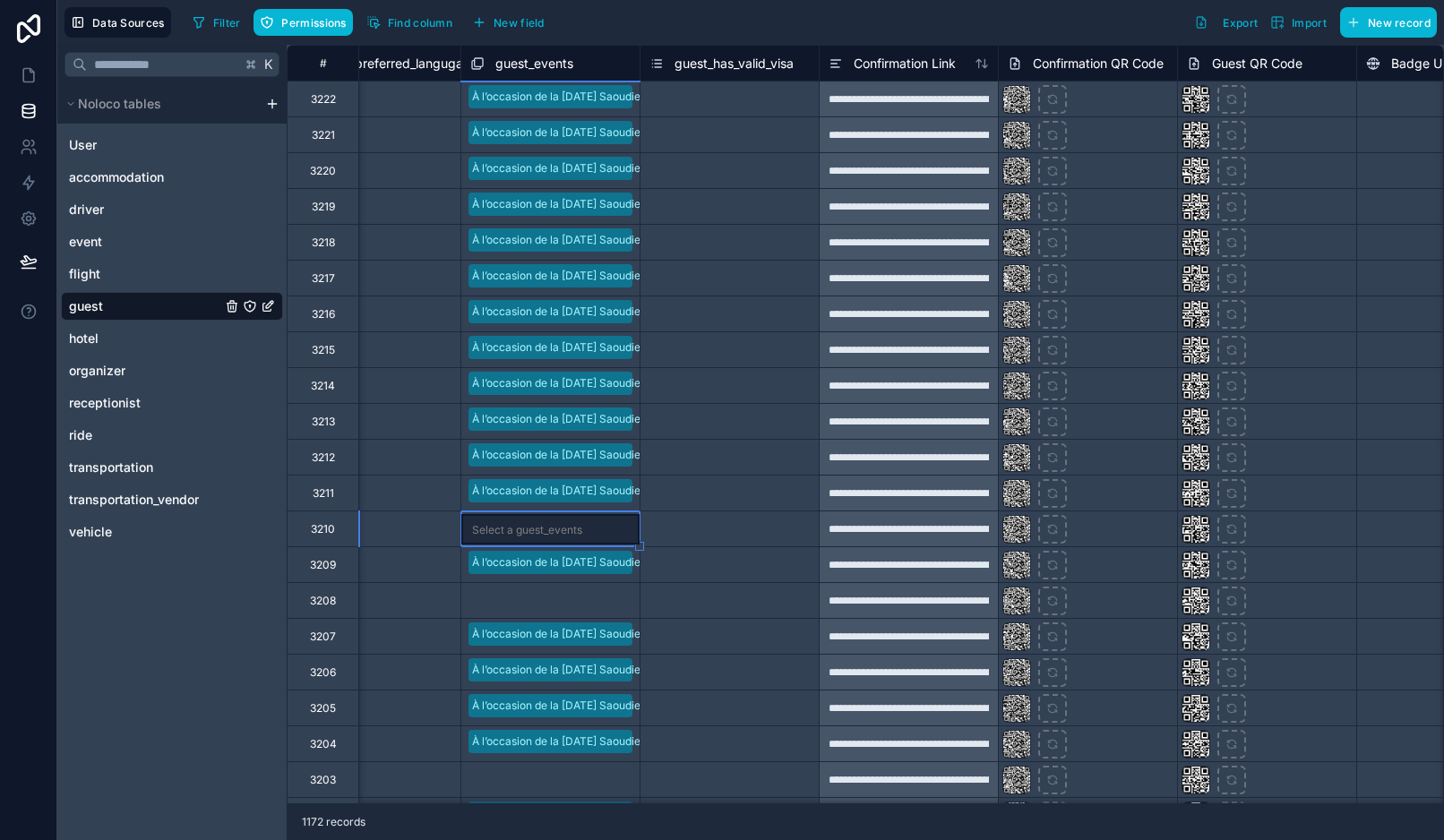
click at [553, 534] on div "Select a guest_events" at bounding box center [528, 529] width 110 height 14
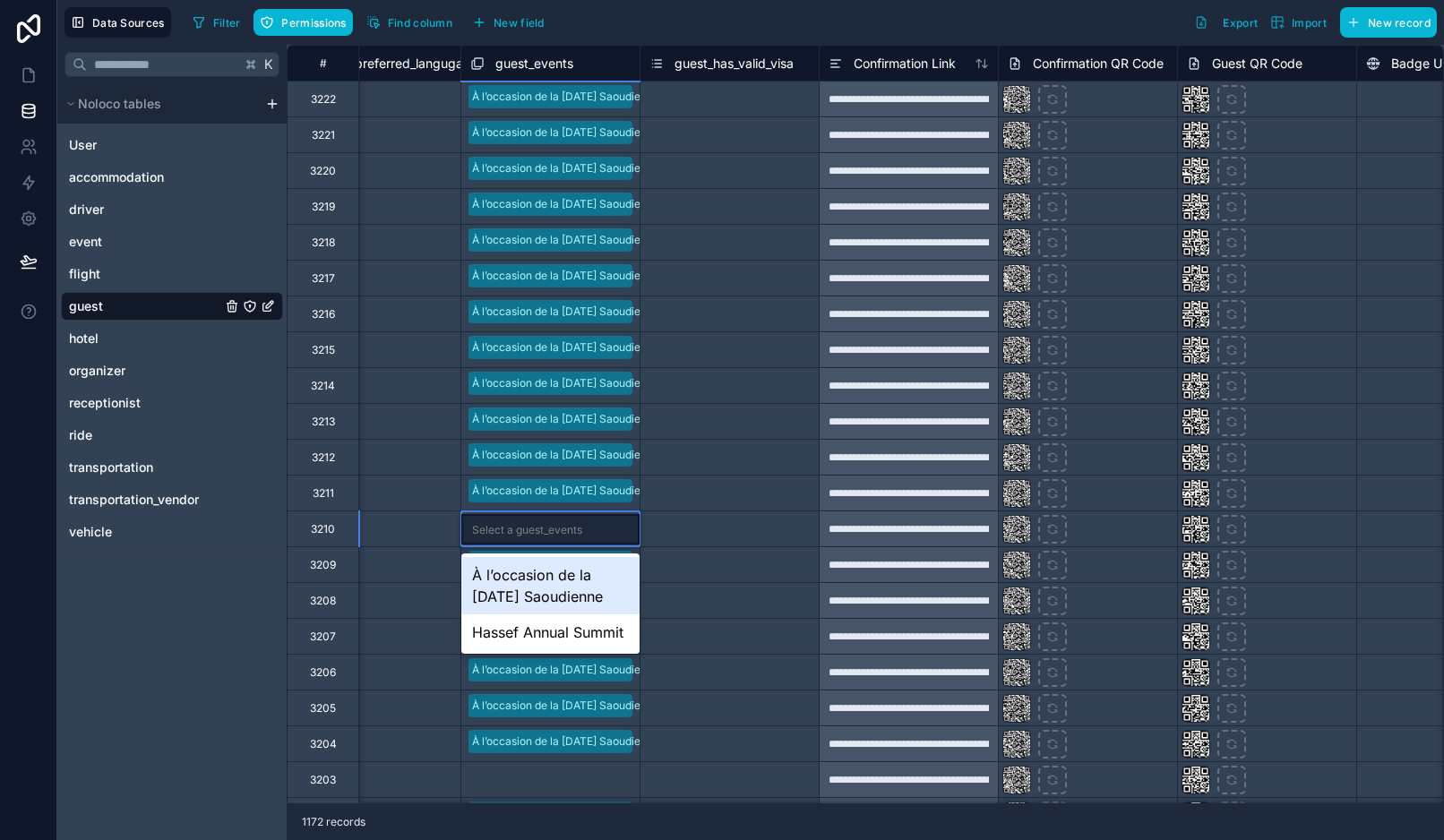
click at [553, 585] on div "À l’occasion de la Fête Nationale Saoudienne" at bounding box center [550, 585] width 178 height 57
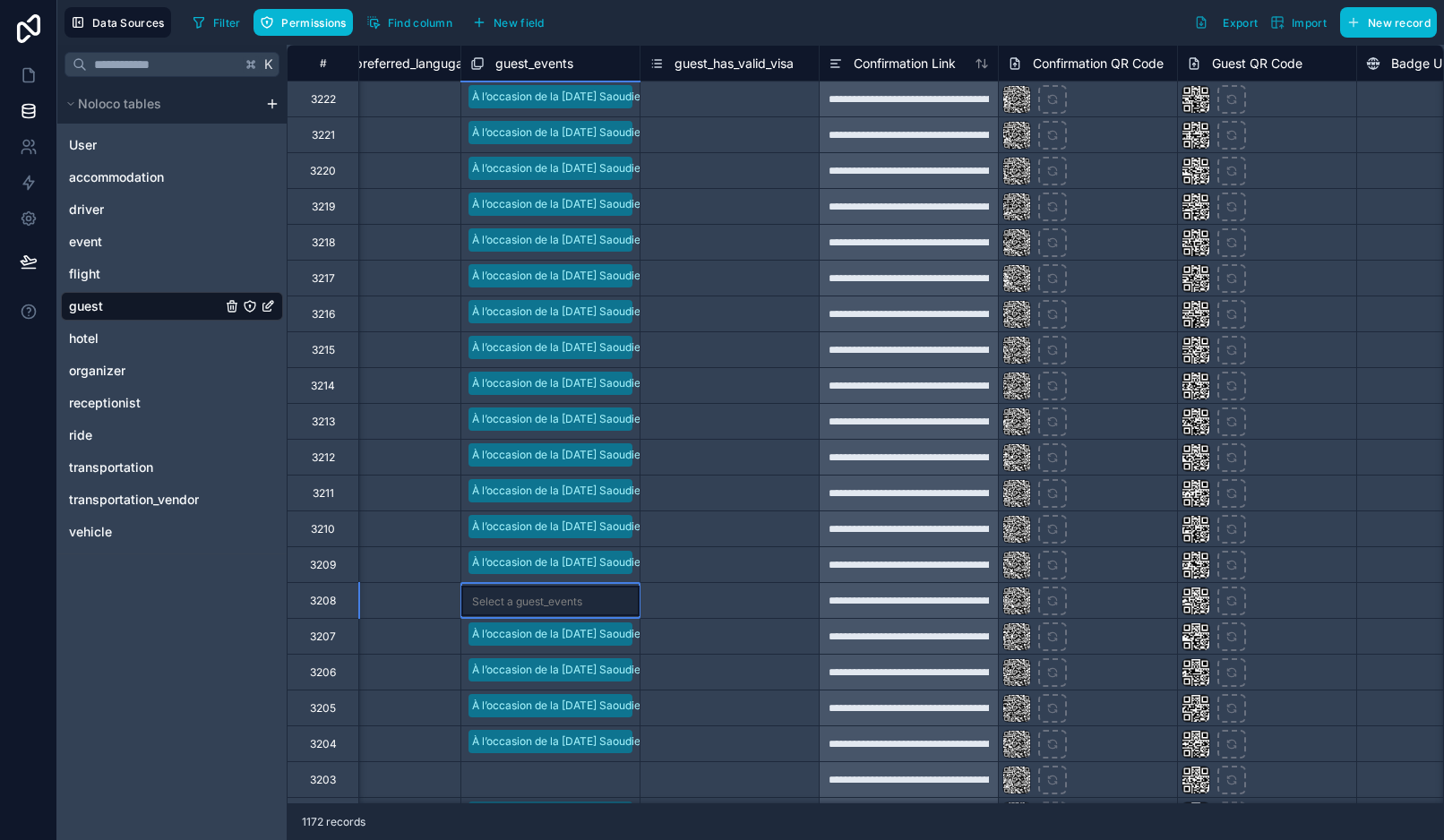
click at [573, 597] on div "Select a guest_events" at bounding box center [528, 602] width 110 height 14
click at [572, 605] on div "Select a guest_events" at bounding box center [528, 602] width 110 height 14
click at [572, 602] on div "Select a guest_events" at bounding box center [528, 602] width 110 height 14
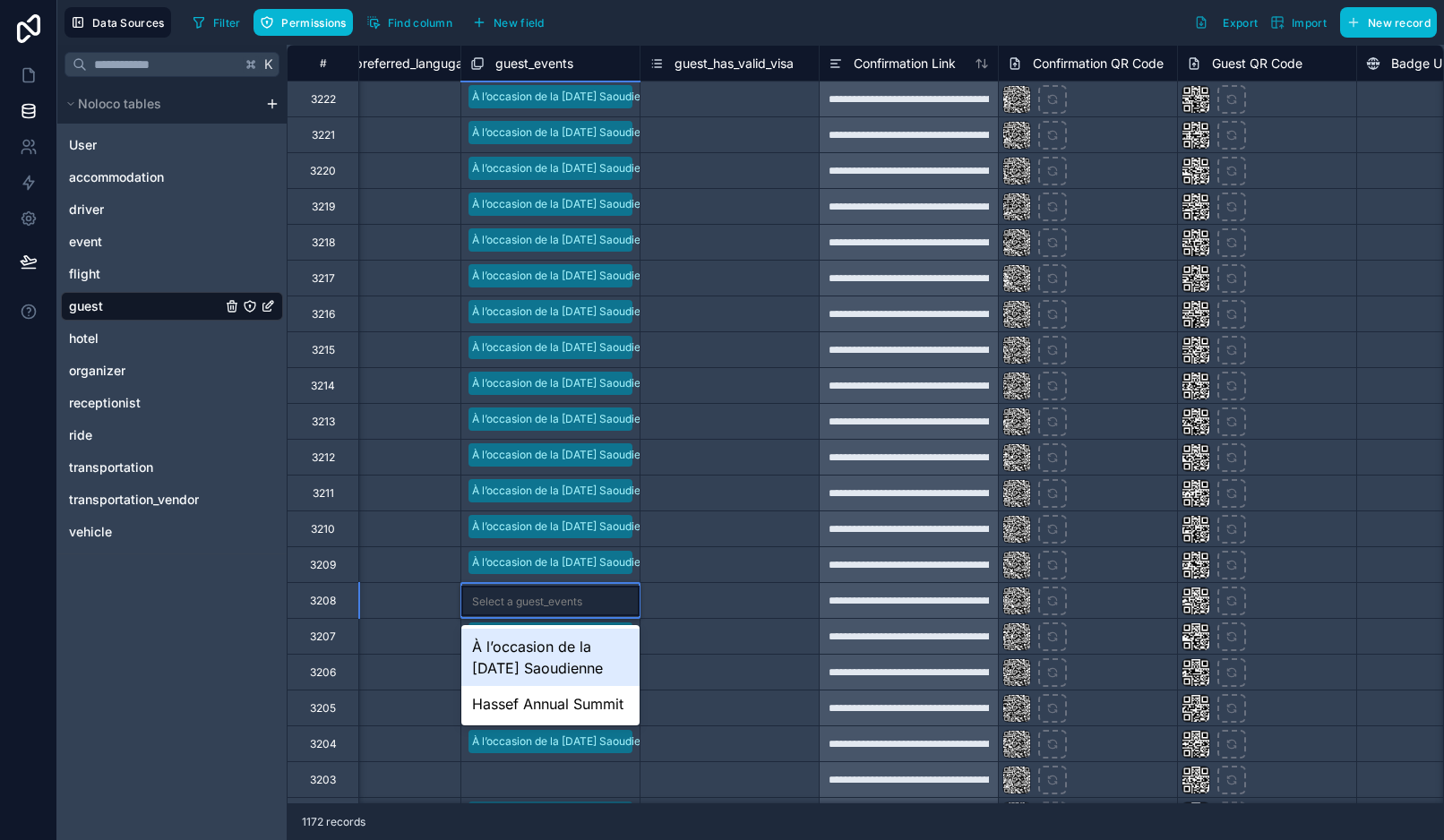
click at [559, 656] on div "À l’occasion de la Fête Nationale Saoudienne" at bounding box center [550, 657] width 178 height 57
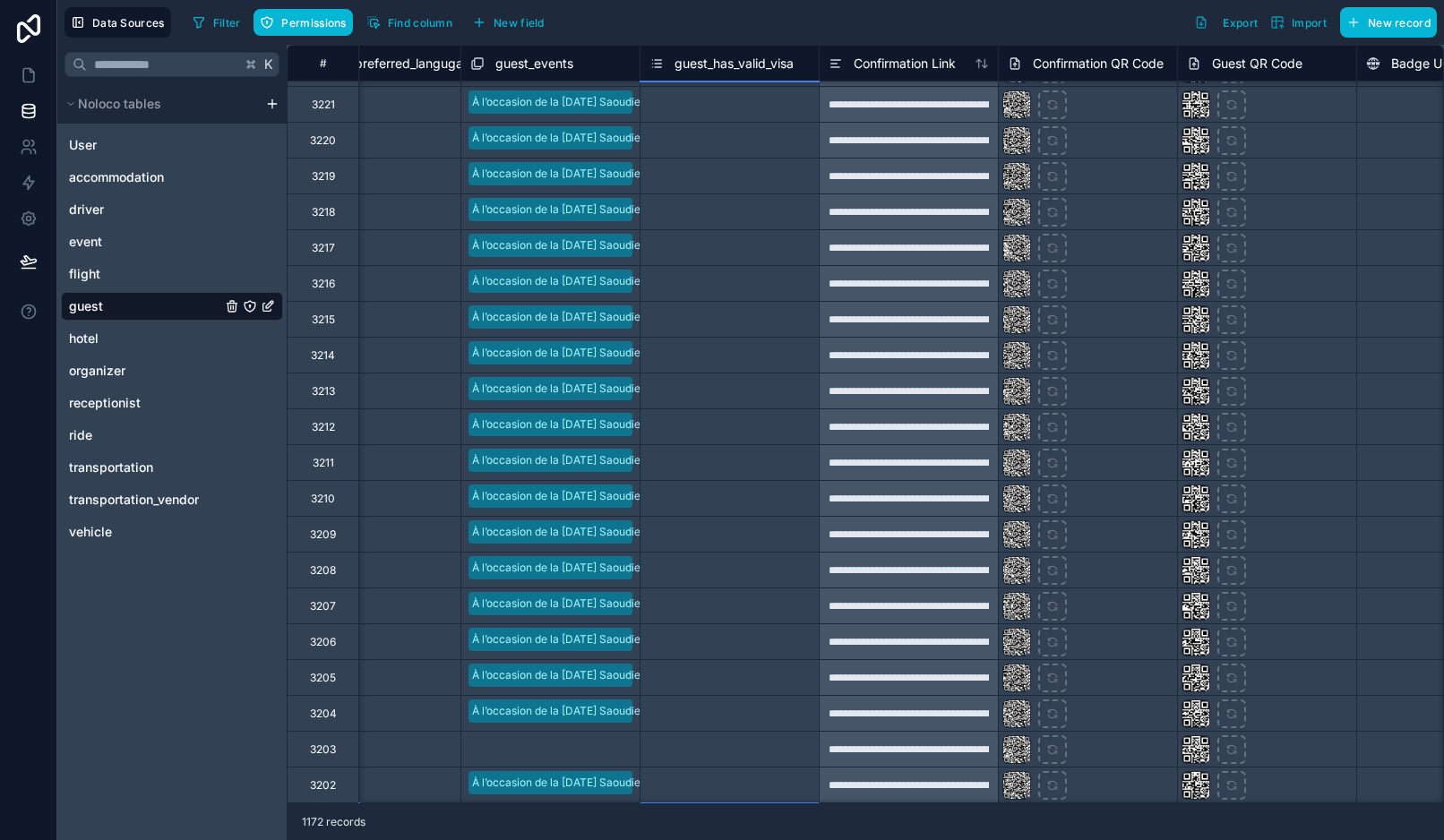
scroll to position [67, 1869]
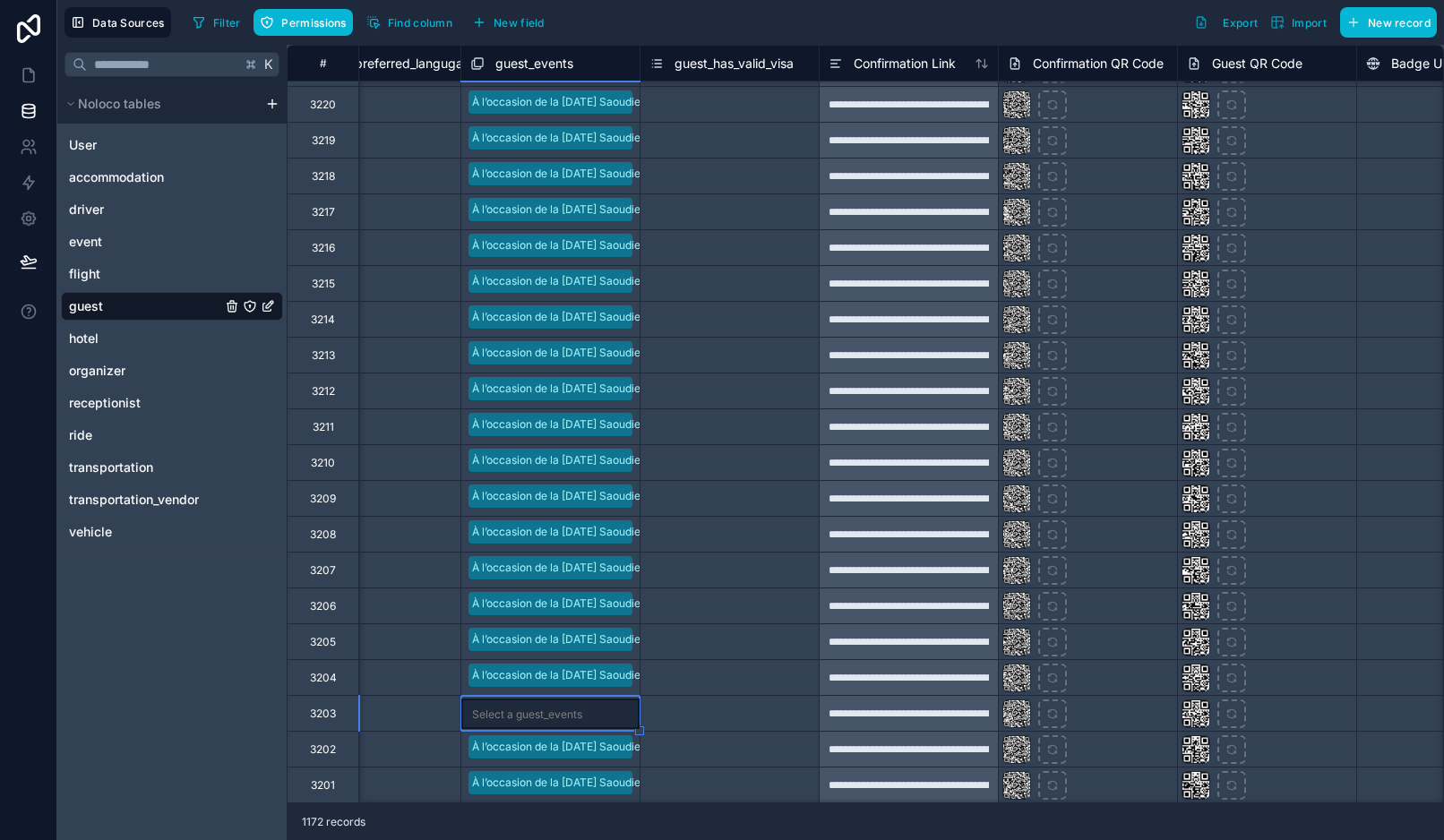
click at [556, 706] on div "Select a guest_events" at bounding box center [550, 715] width 178 height 31
click at [565, 724] on div "Select a guest_events" at bounding box center [550, 715] width 178 height 31
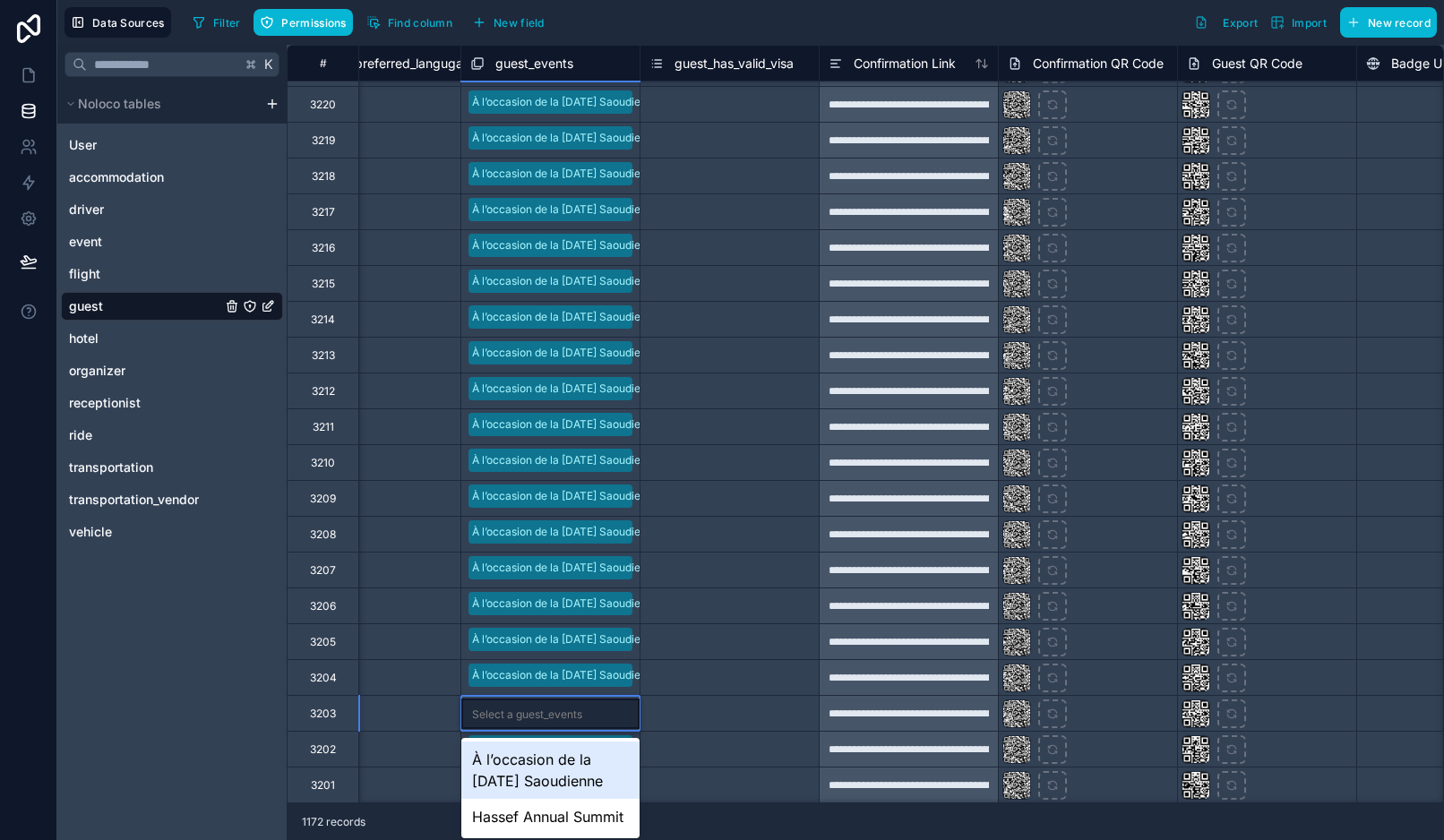
click at [558, 769] on div "À l’occasion de la Fête Nationale Saoudienne" at bounding box center [550, 770] width 178 height 57
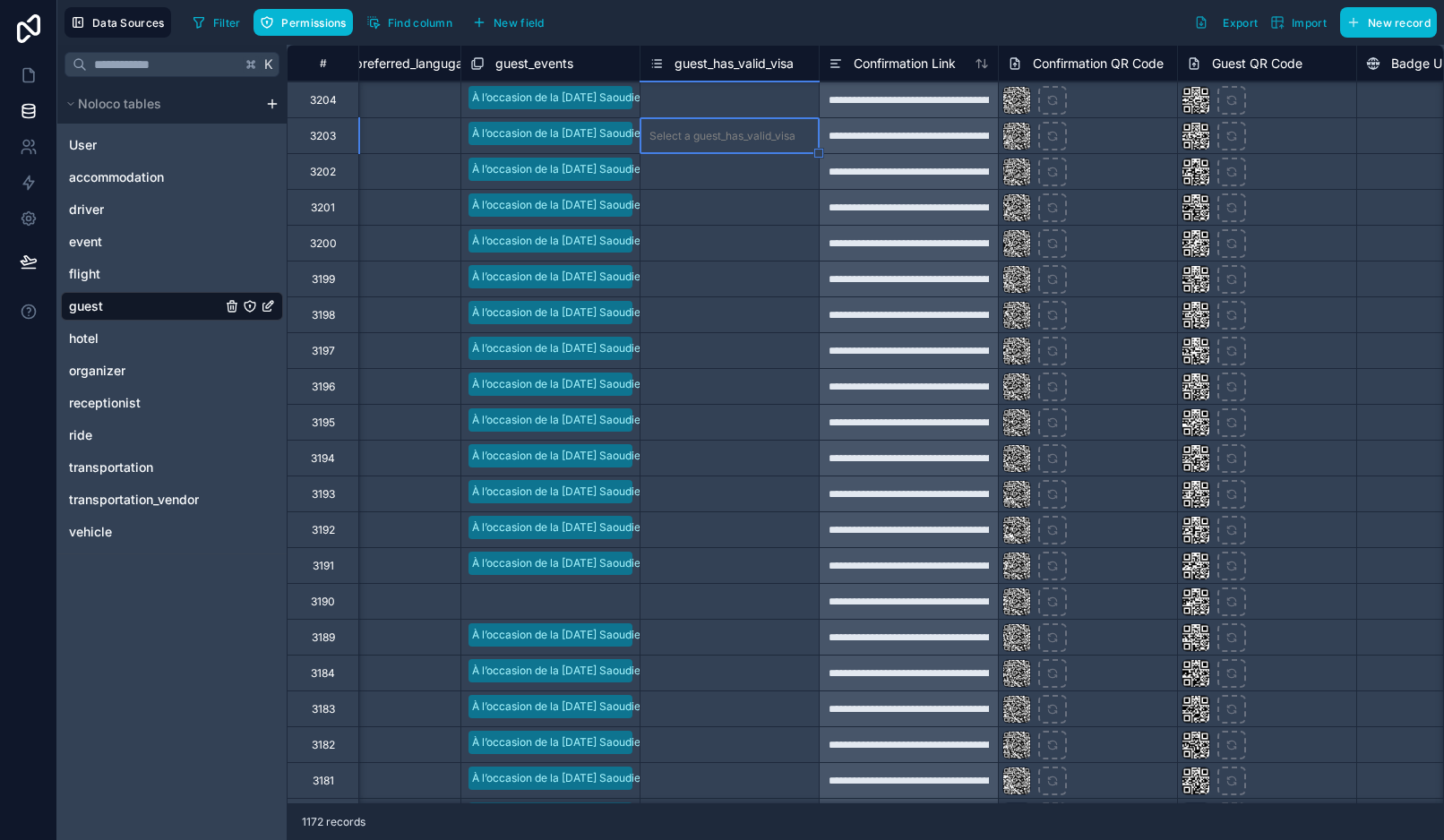
scroll to position [721, 1869]
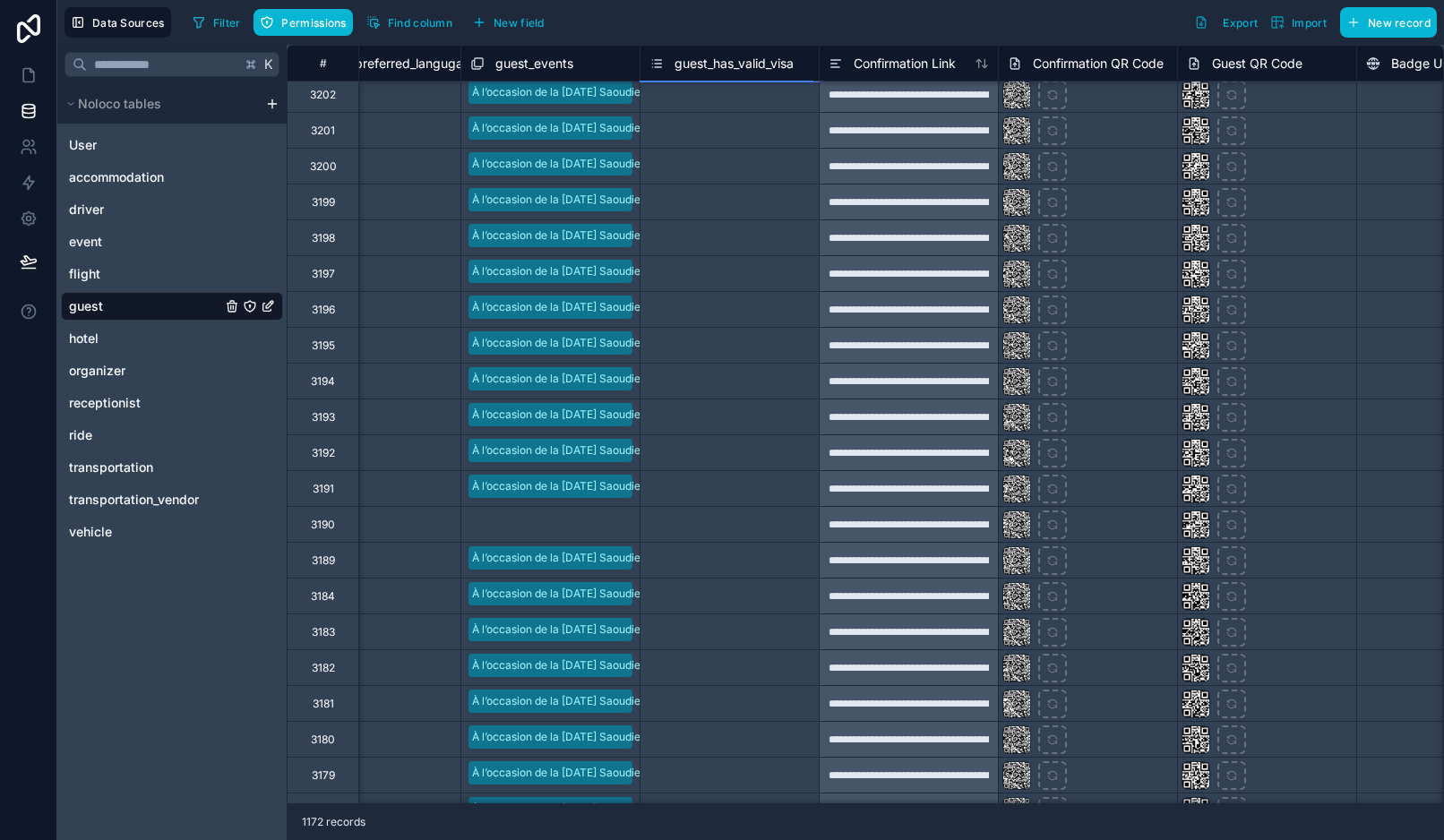
click at [598, 524] on div at bounding box center [609, 526] width 43 height 18
click at [596, 525] on div at bounding box center [609, 526] width 40 height 18
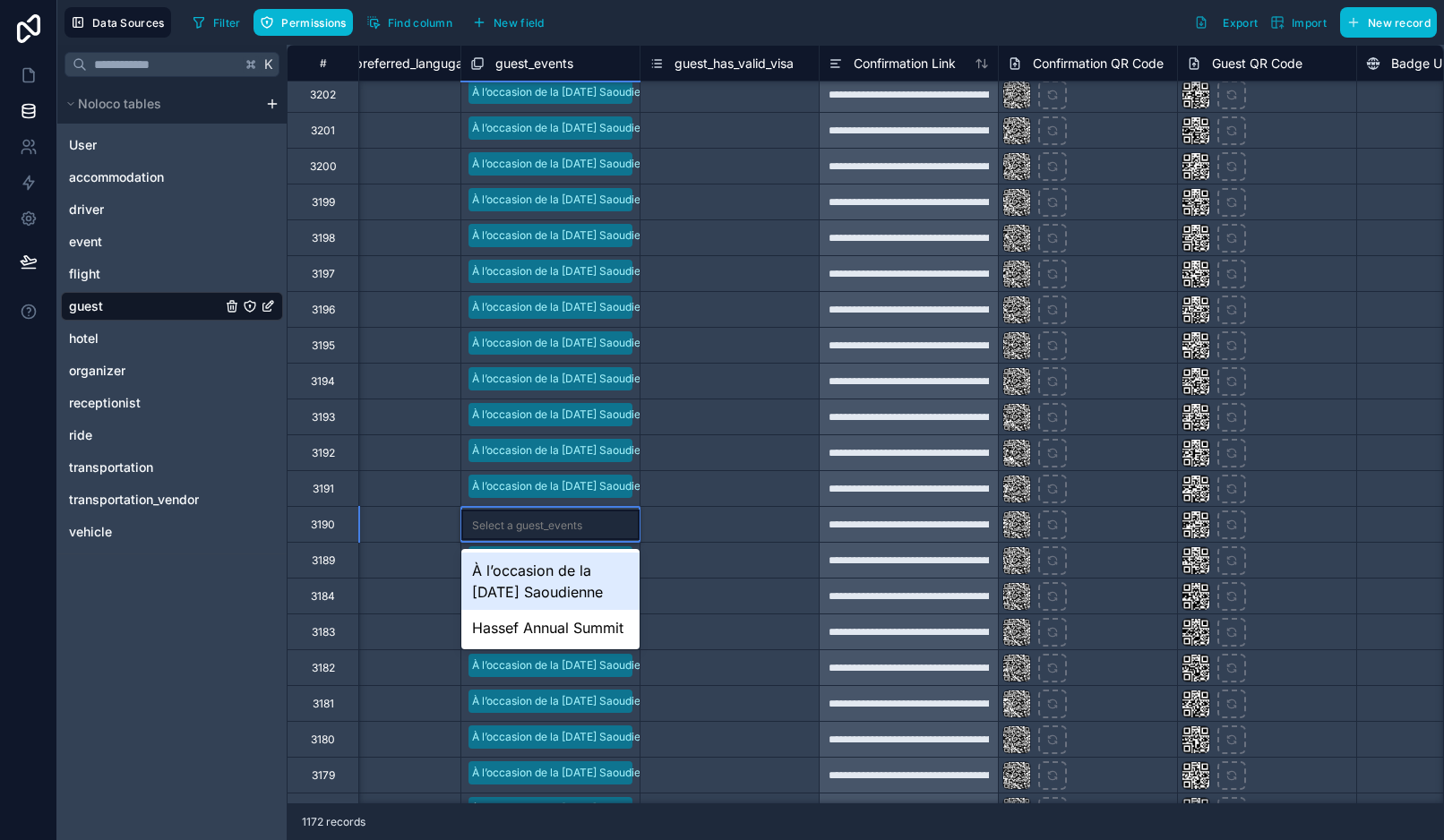
click at [591, 563] on div "À l’occasion de la Fête Nationale Saoudienne" at bounding box center [550, 581] width 178 height 57
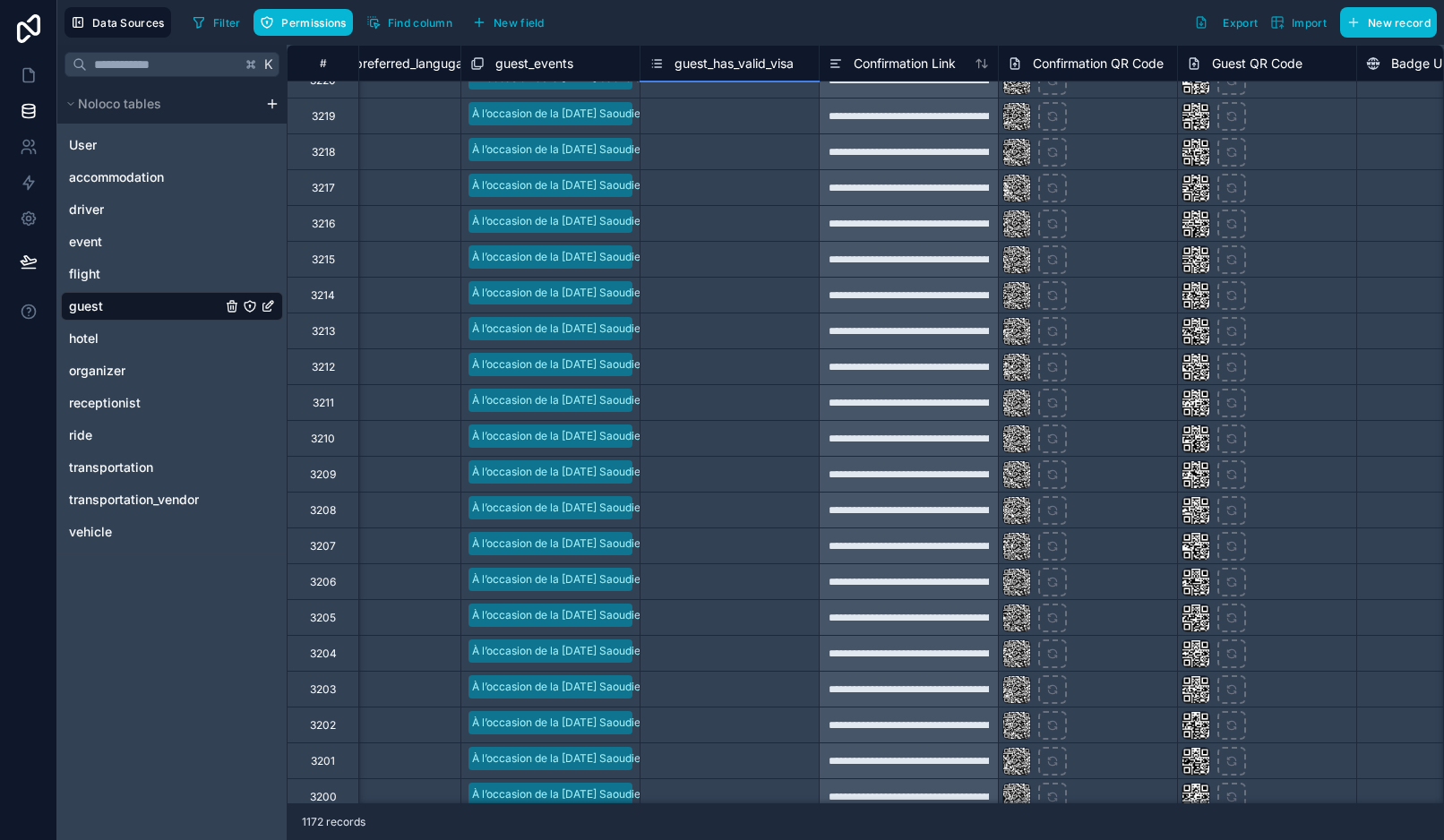
scroll to position [0, 1869]
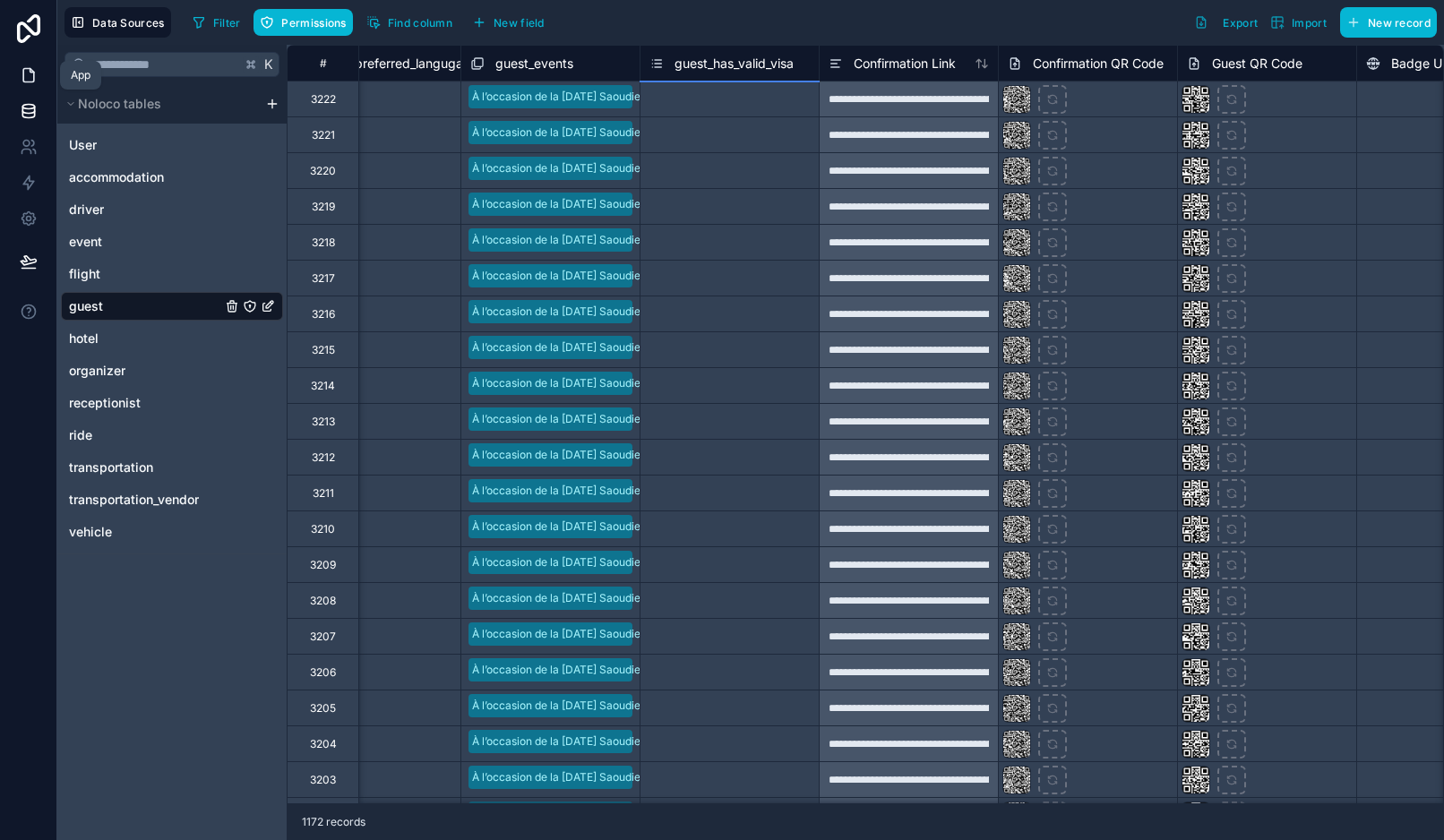
click at [35, 78] on icon at bounding box center [28, 75] width 18 height 18
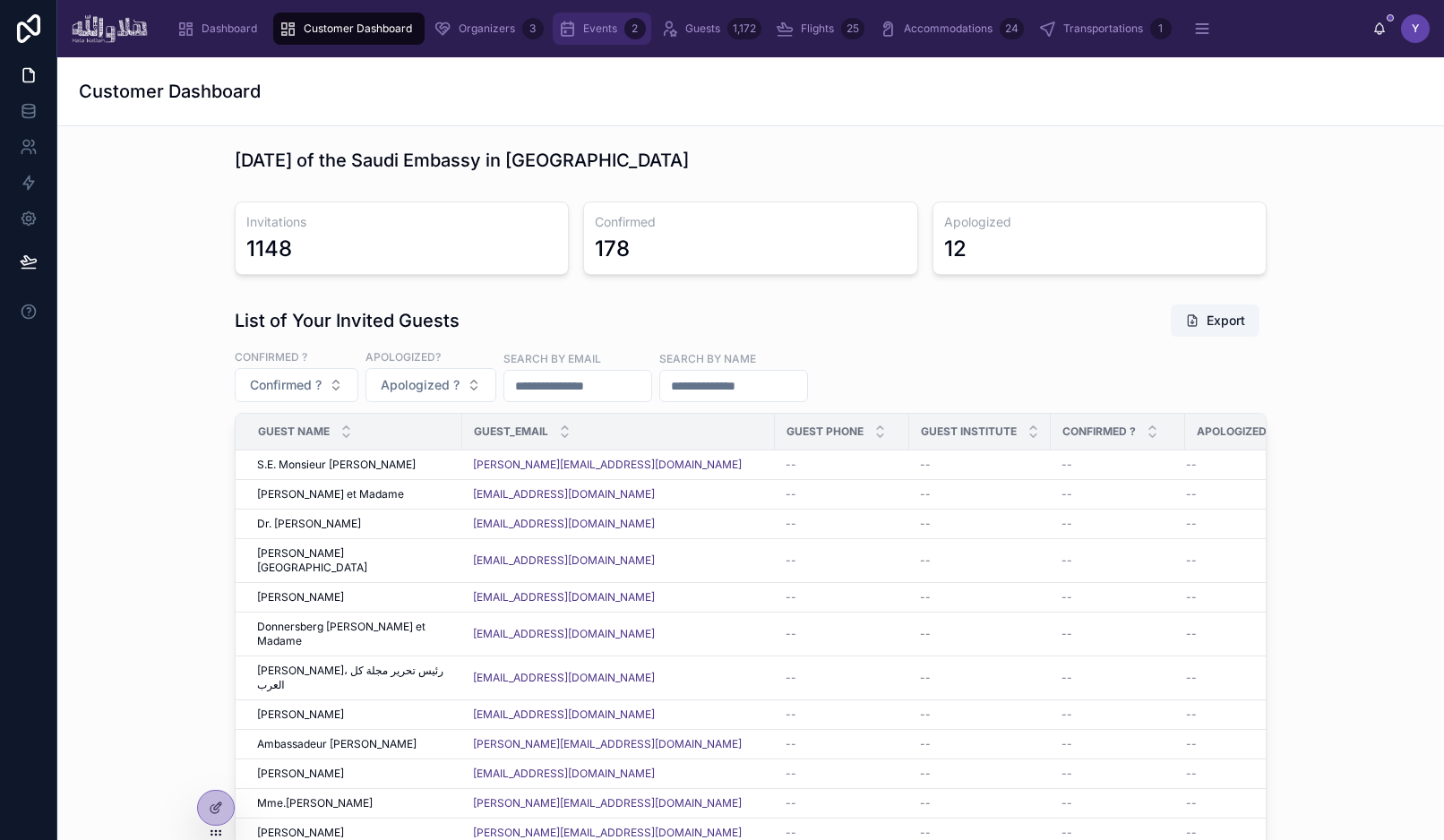
click at [573, 36] on icon "scrollable content" at bounding box center [567, 28] width 18 height 18
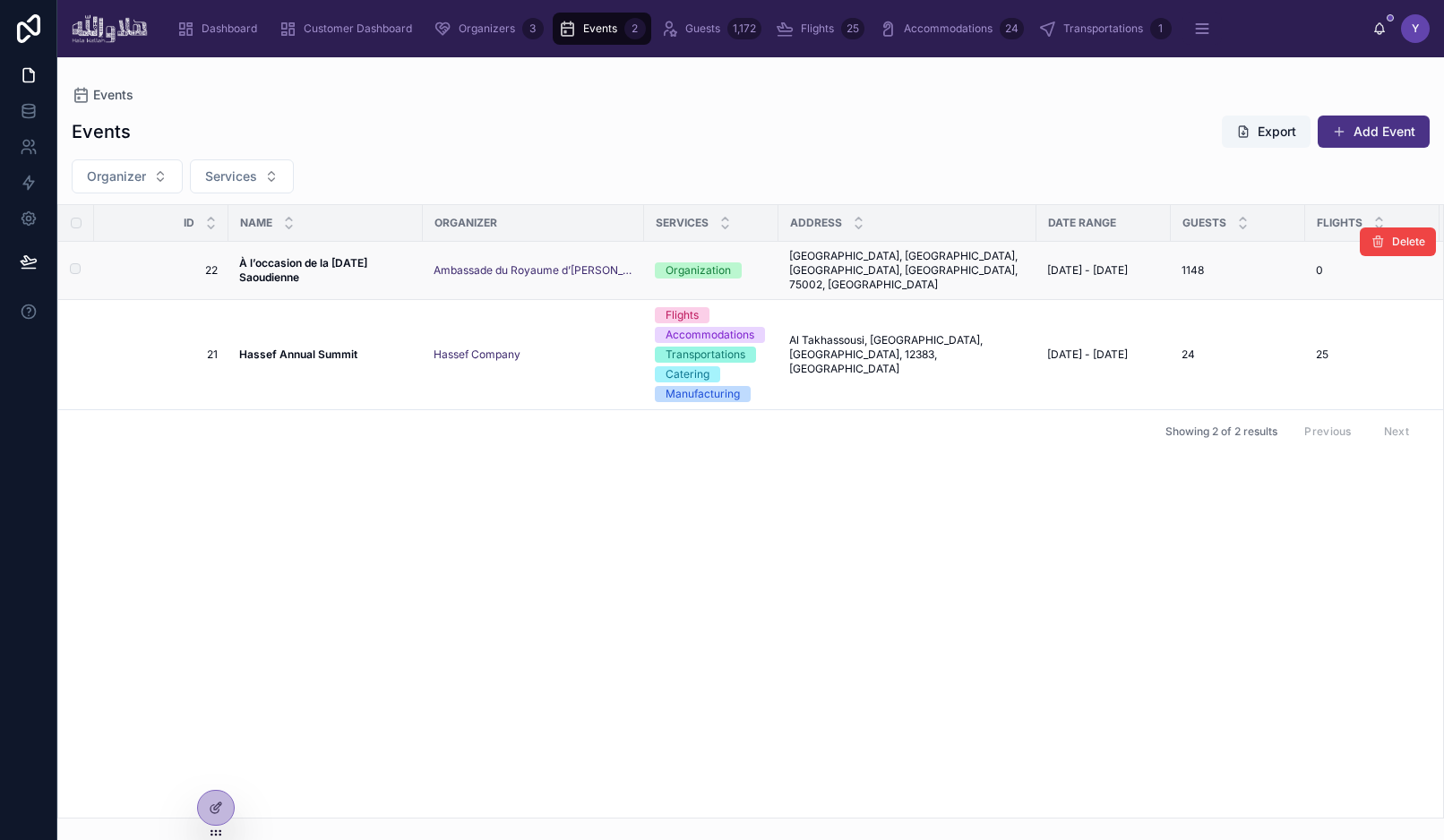
click at [296, 263] on strong "À l’occasion de la Fête Nationale Saoudienne" at bounding box center [305, 270] width 131 height 28
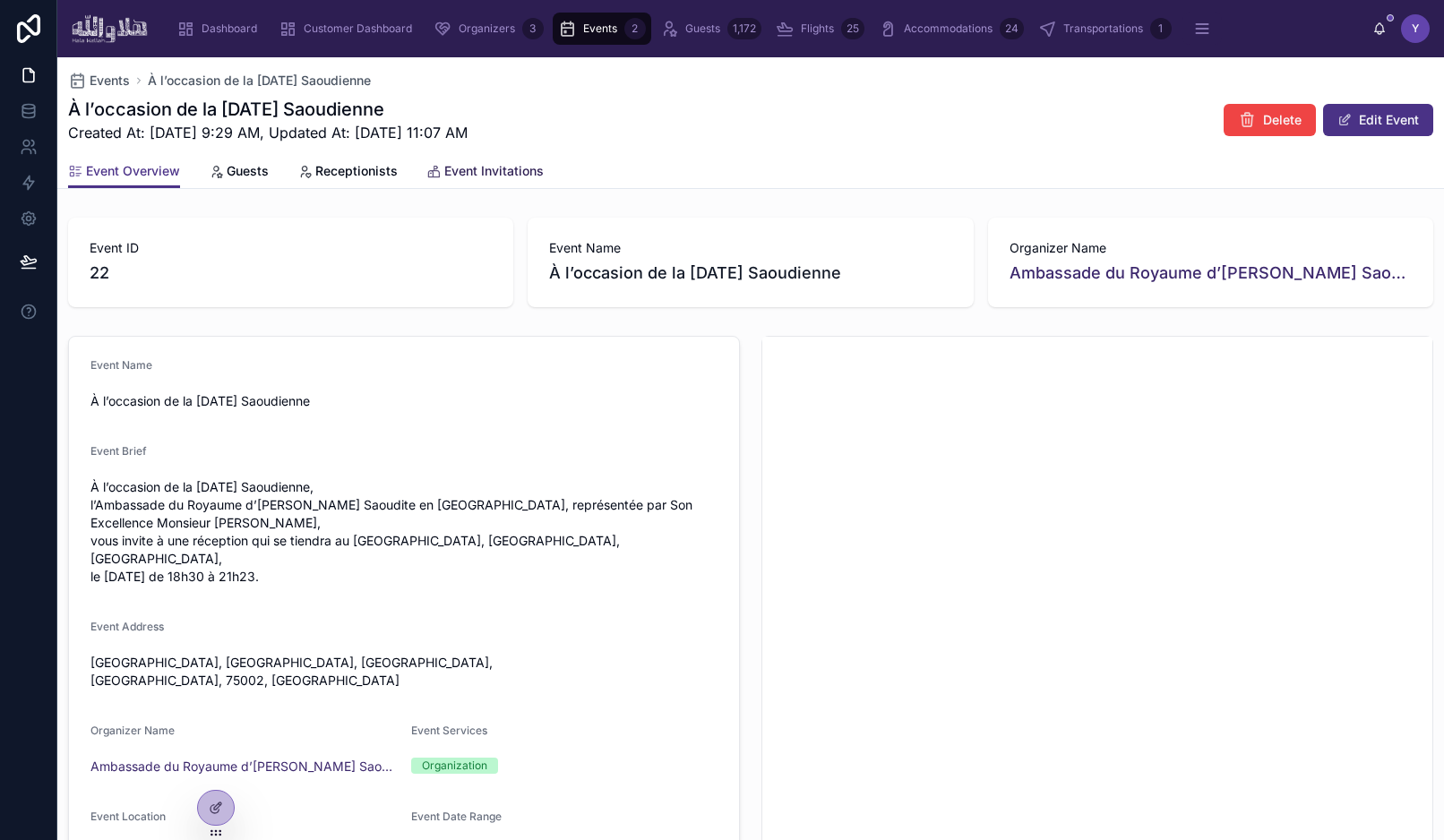
click at [468, 175] on span "Event Invitations" at bounding box center [494, 171] width 99 height 18
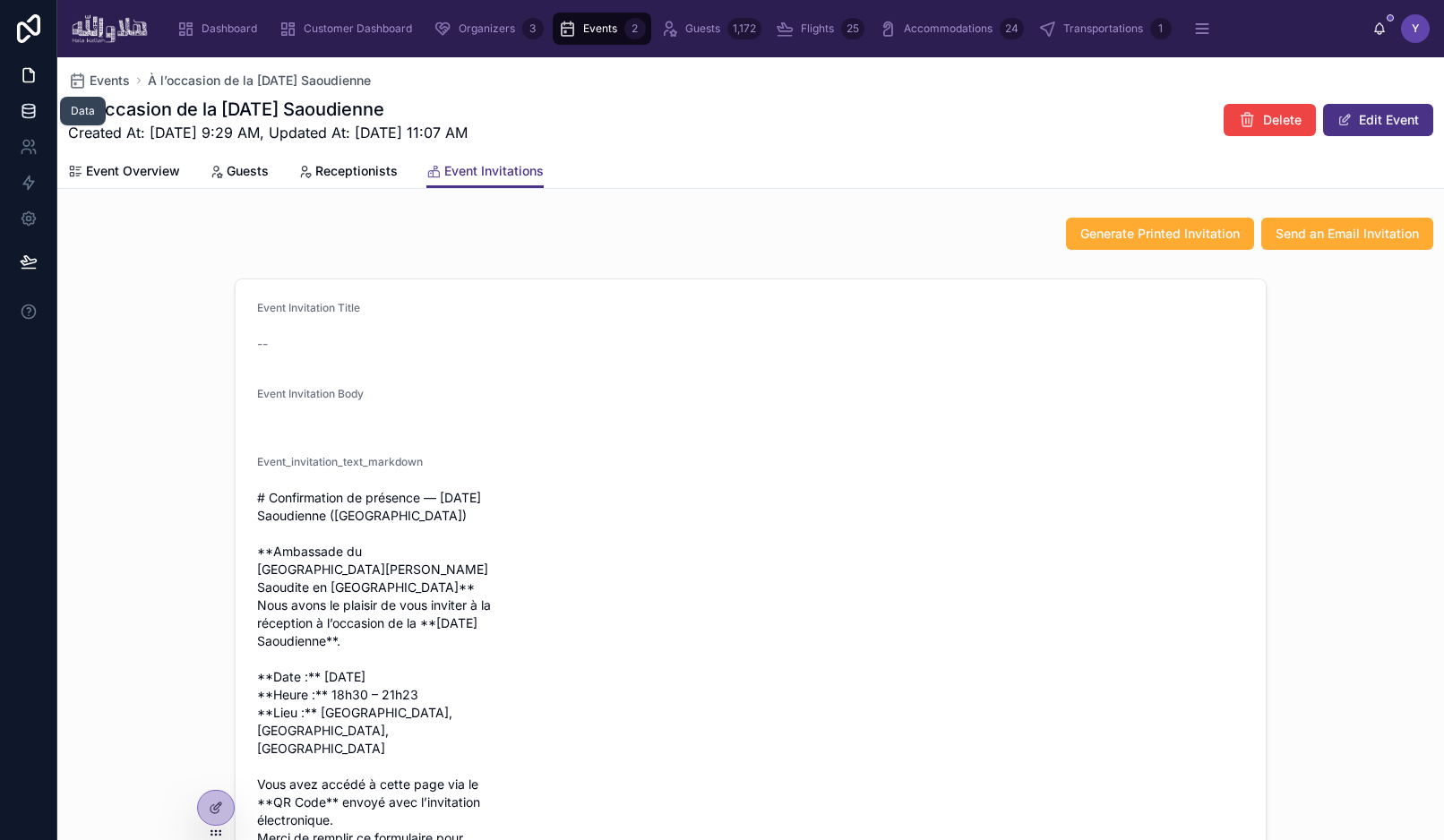
click at [18, 114] on link at bounding box center [28, 111] width 57 height 36
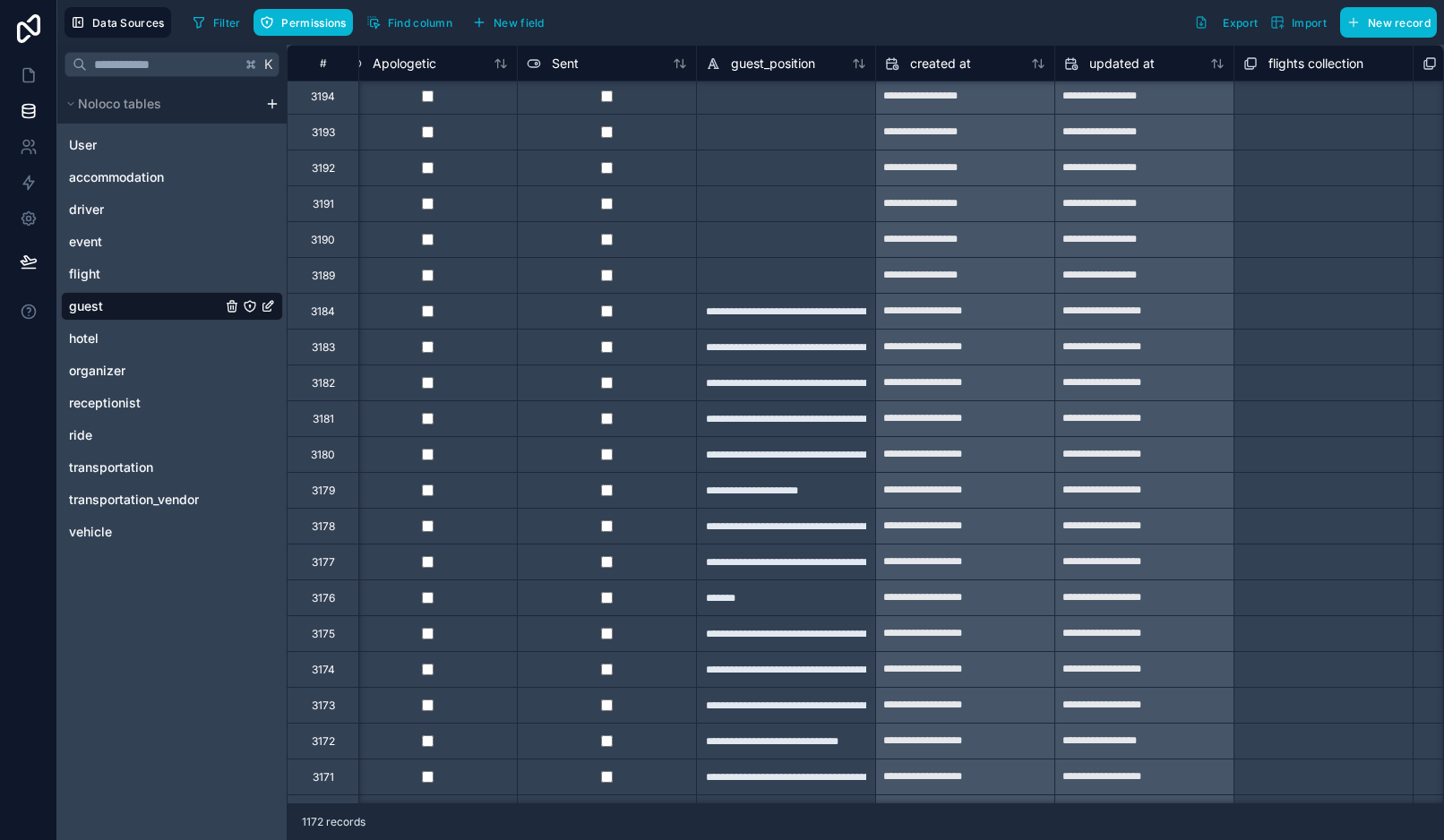
scroll to position [906, 3246]
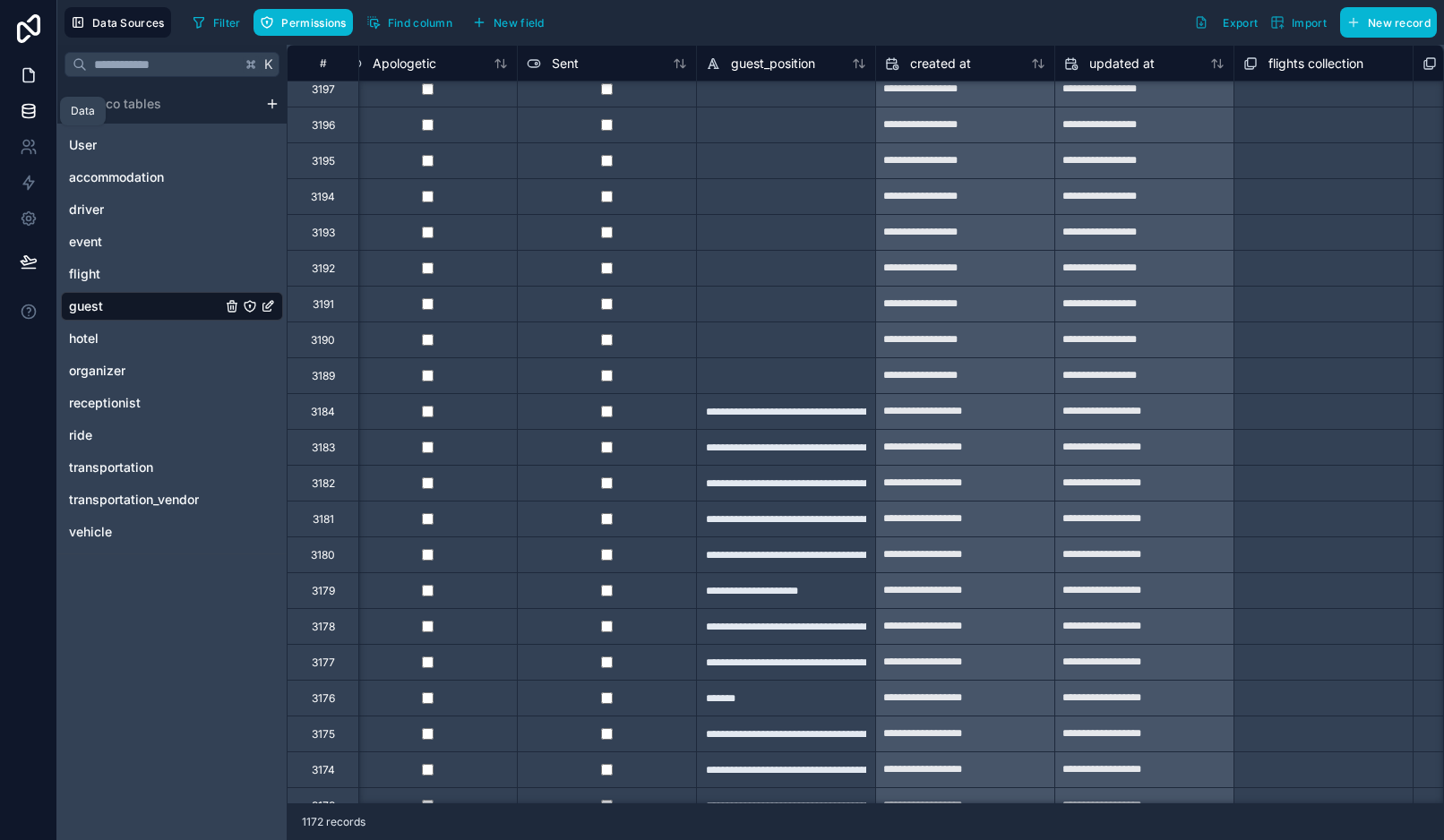
click at [36, 78] on icon at bounding box center [28, 75] width 18 height 18
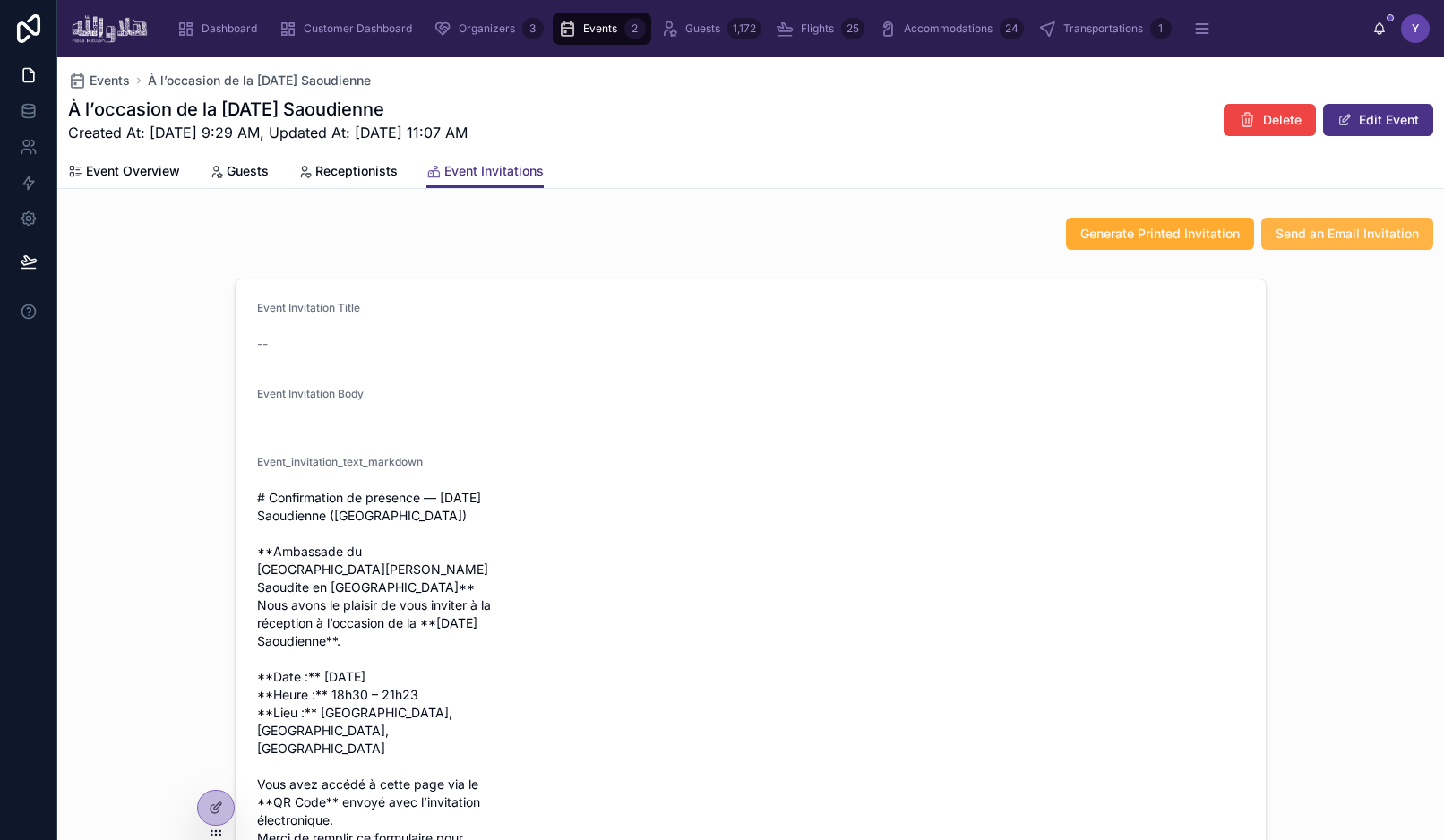
click at [1301, 245] on button "Send an Email Invitation" at bounding box center [1348, 233] width 172 height 32
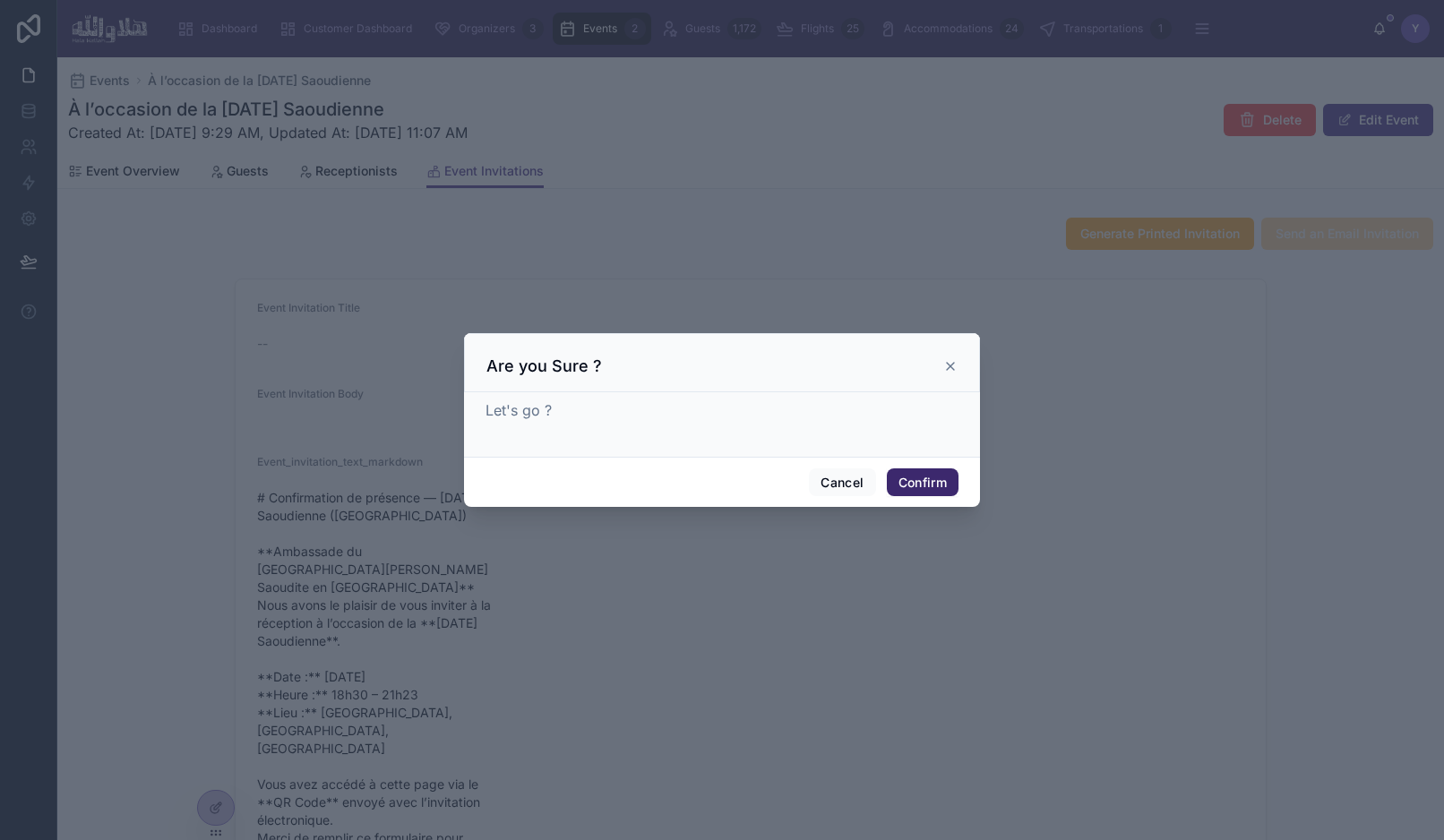
click at [939, 474] on button "Confirm" at bounding box center [923, 483] width 71 height 29
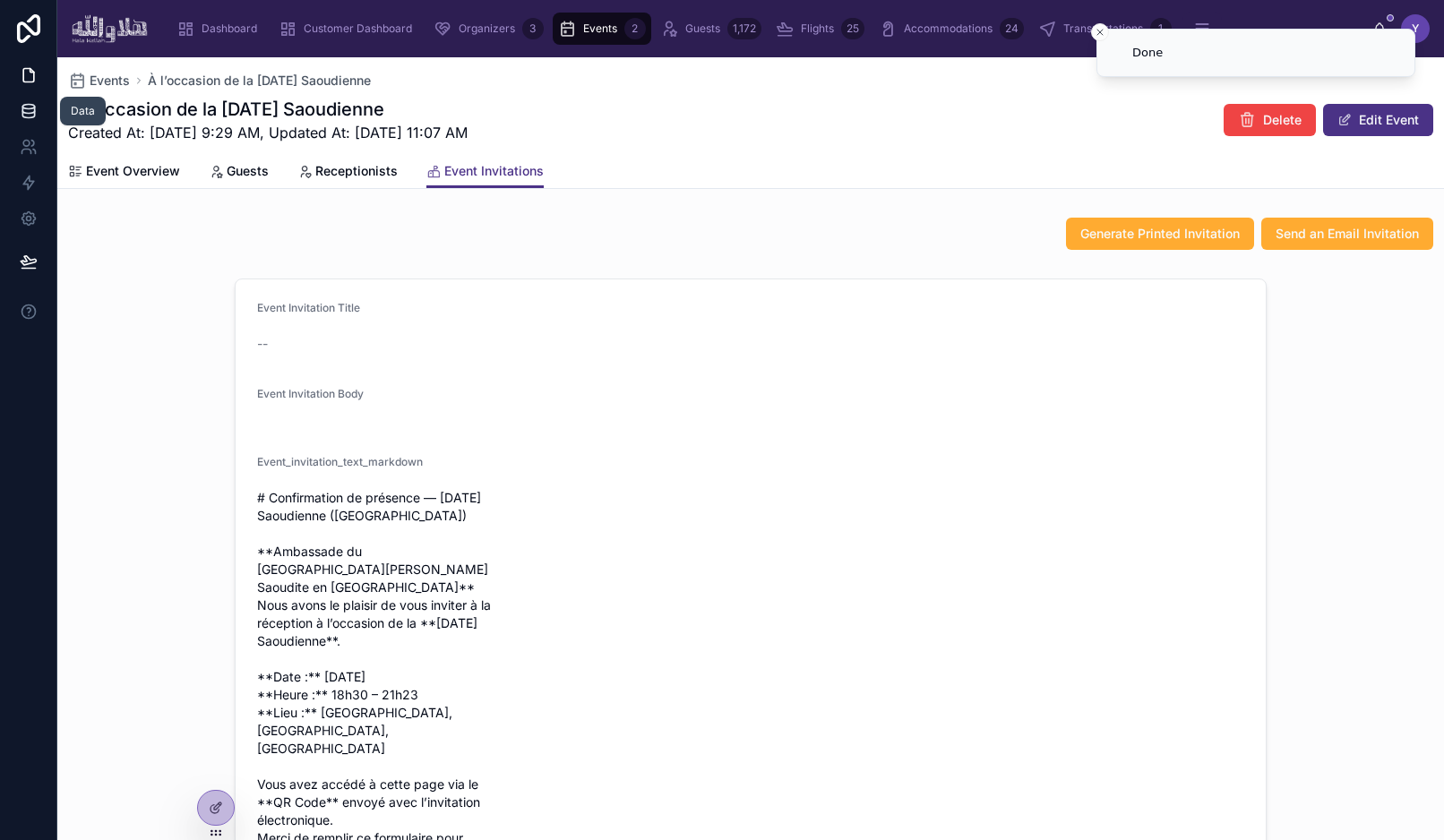
click at [29, 115] on icon at bounding box center [28, 111] width 18 height 18
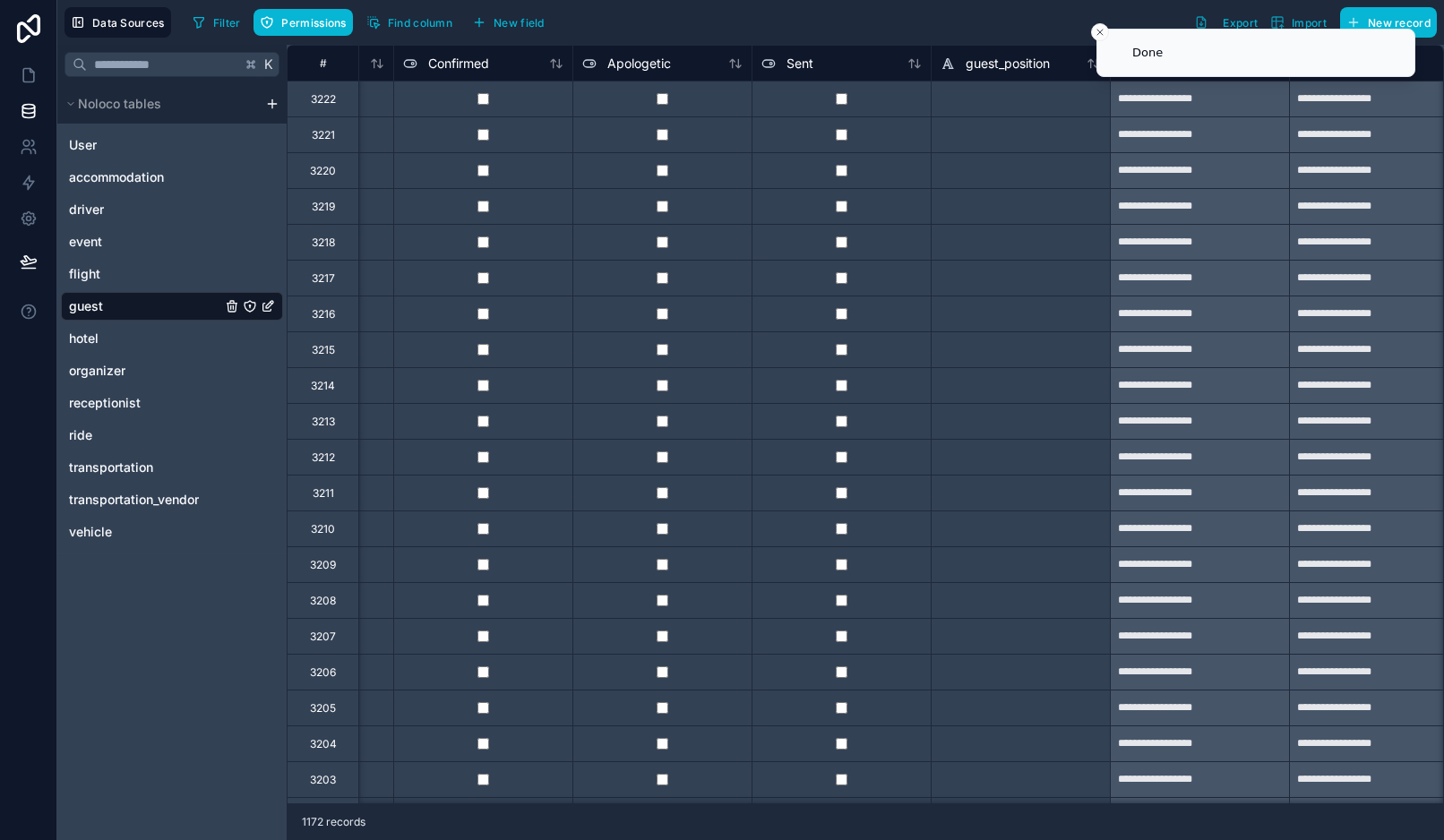
scroll to position [0, 3064]
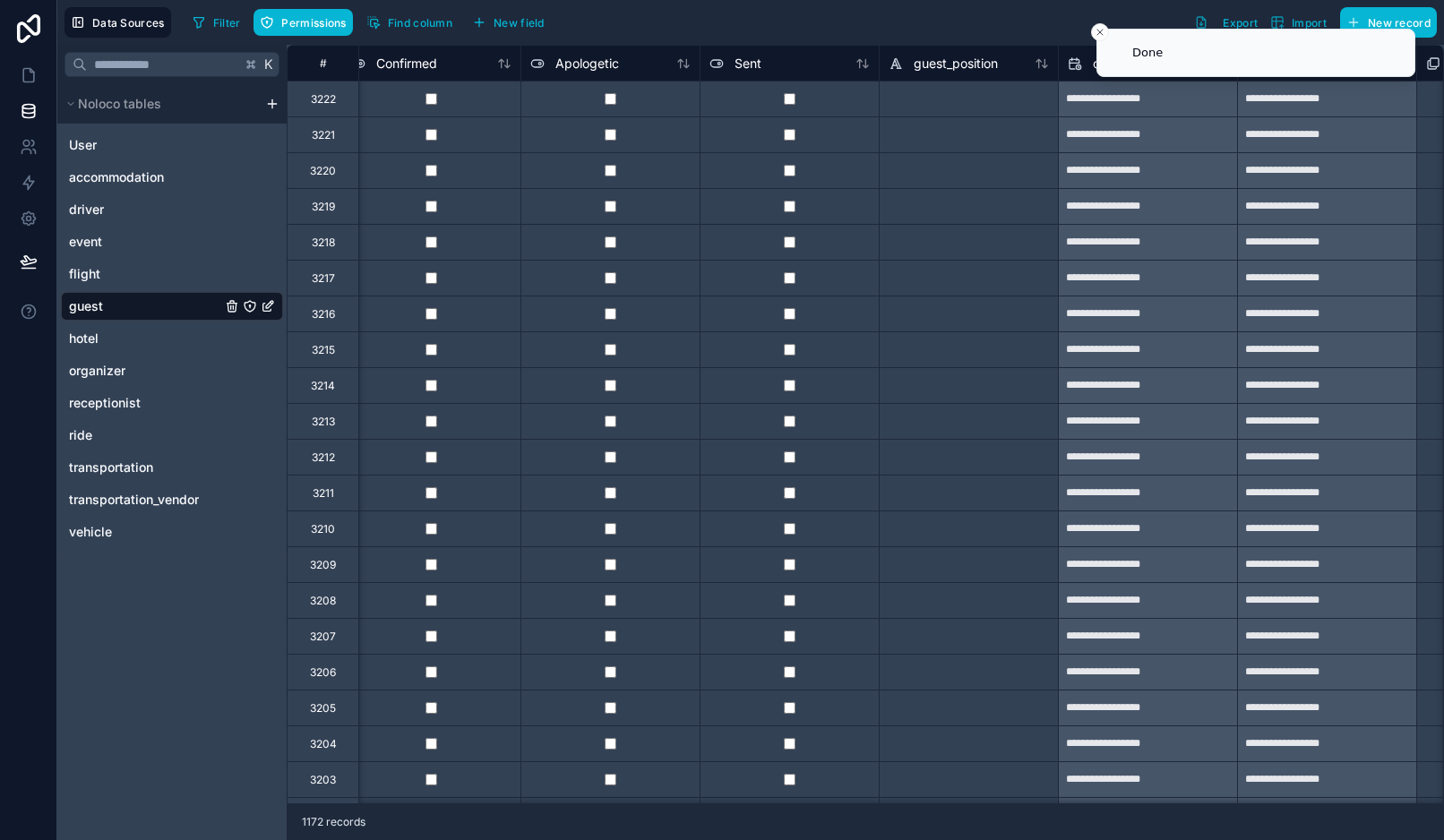
click at [816, 94] on div at bounding box center [789, 98] width 179 height 36
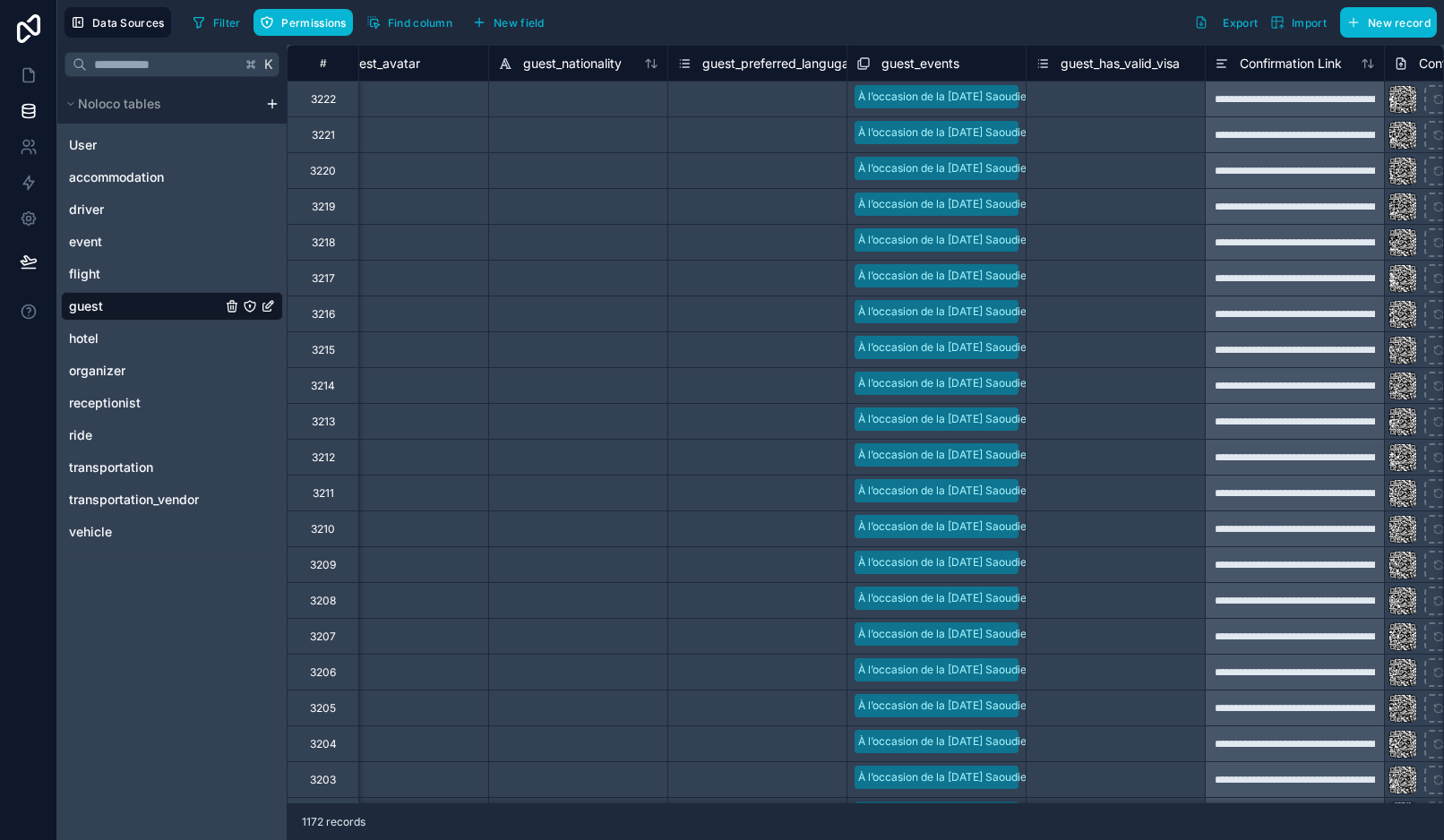
scroll to position [0, 1308]
